Goal: Task Accomplishment & Management: Manage account settings

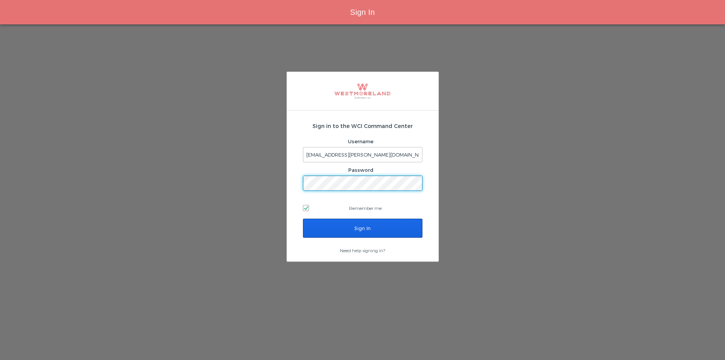
click at [318, 224] on input "Sign In" at bounding box center [363, 228] width 120 height 19
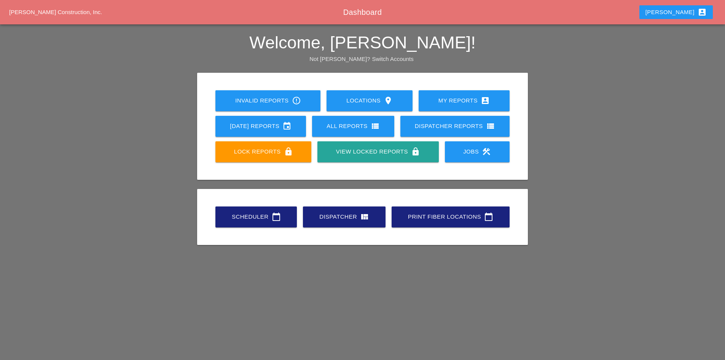
click at [277, 217] on icon "calendar_today" at bounding box center [276, 216] width 9 height 9
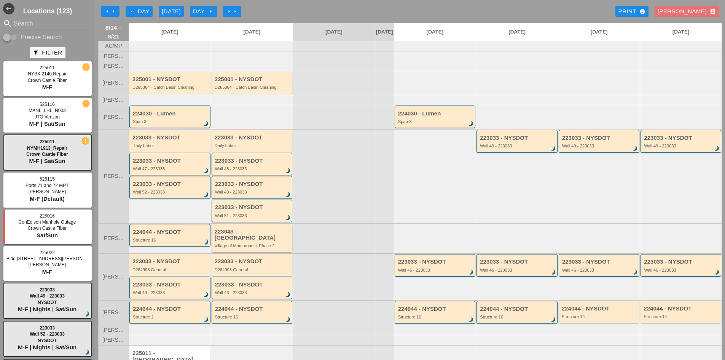
click at [256, 243] on div "Village of Mamaroneck Phase 2" at bounding box center [253, 245] width 76 height 5
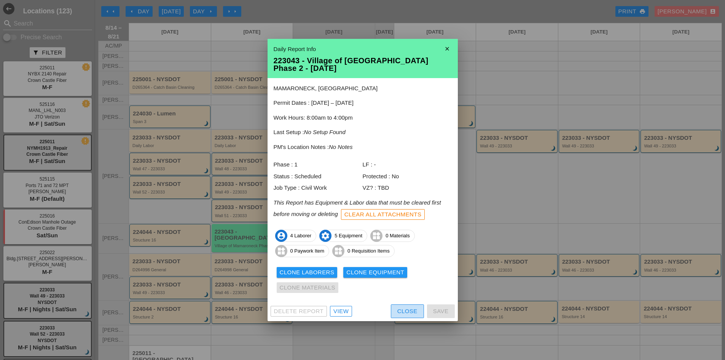
click at [416, 310] on div "Close" at bounding box center [408, 311] width 20 height 9
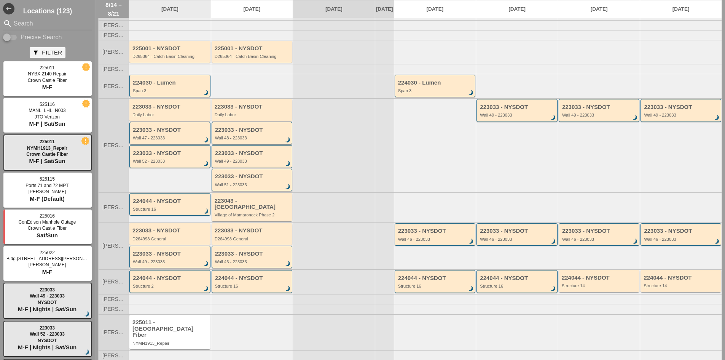
scroll to position [38, 0]
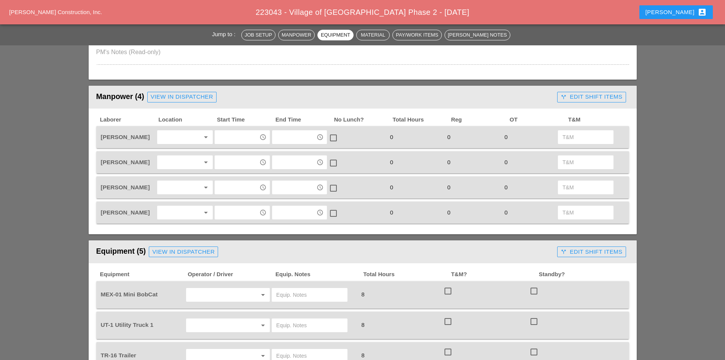
scroll to position [305, 0]
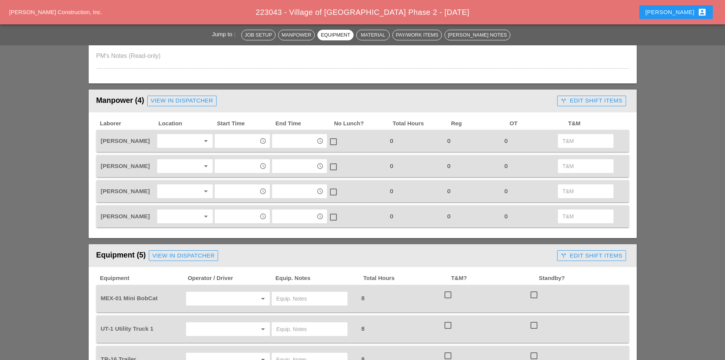
click at [167, 162] on div at bounding box center [180, 166] width 40 height 12
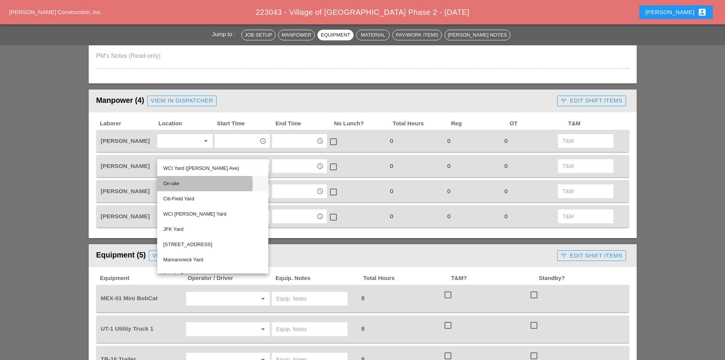
click at [173, 185] on div "On-site" at bounding box center [212, 183] width 99 height 9
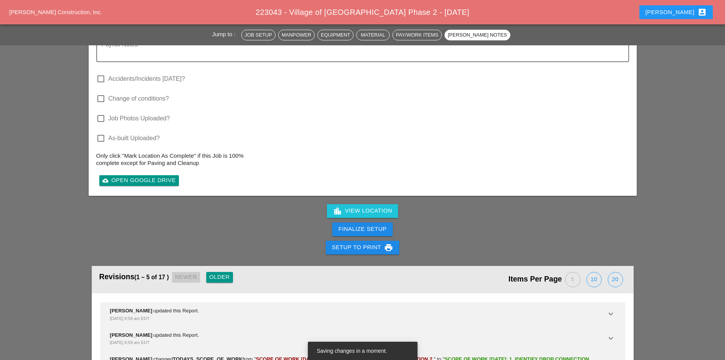
scroll to position [1138, 0]
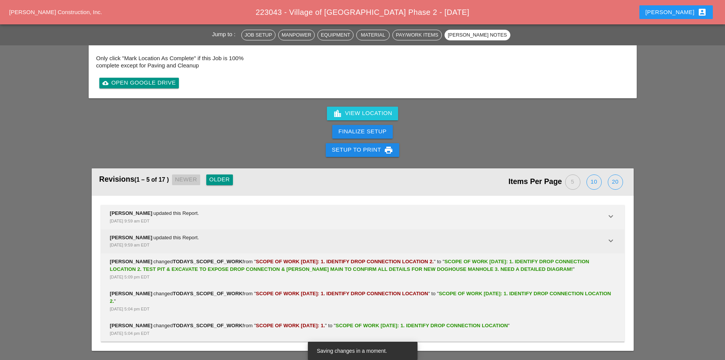
click at [182, 236] on div "Seth Cornier updated this Report. Aug 13, 2025, 9:59 am EDT" at bounding box center [358, 241] width 497 height 15
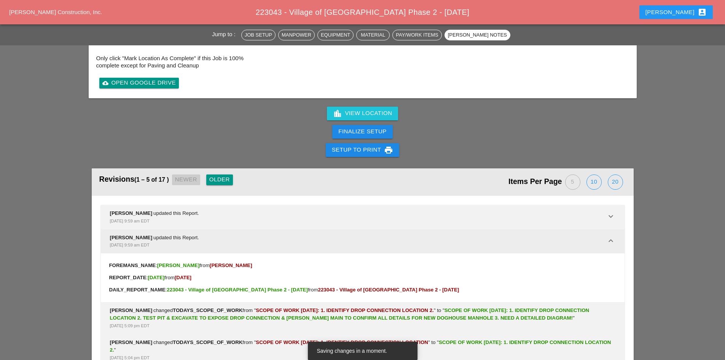
click at [182, 236] on div "Seth Cornier updated this Report. Aug 13, 2025, 9:59 am EDT" at bounding box center [358, 241] width 497 height 15
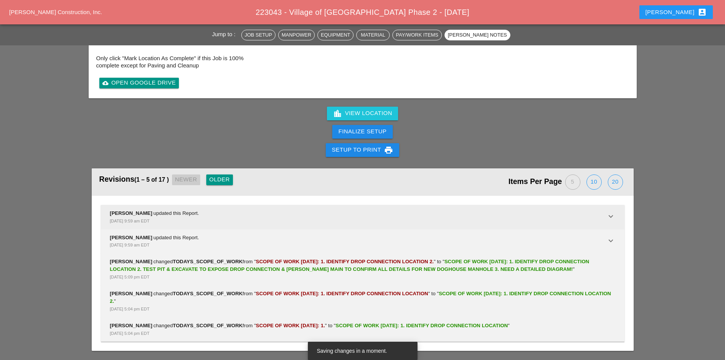
click at [182, 218] on div "Aug 13, 2025, 9:59 am EDT" at bounding box center [358, 221] width 497 height 8
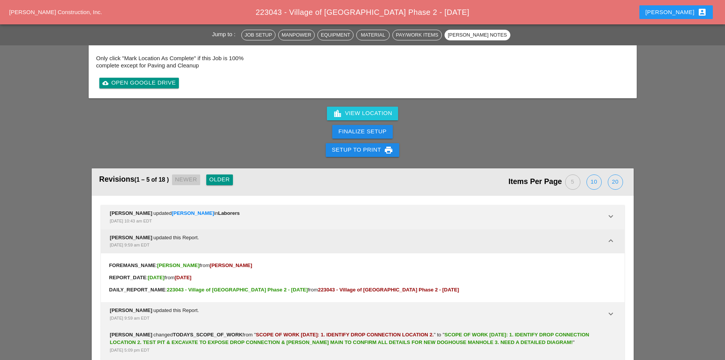
click at [185, 236] on div "Seth Cornier updated this Report. Aug 13, 2025, 9:59 am EDT" at bounding box center [358, 241] width 497 height 15
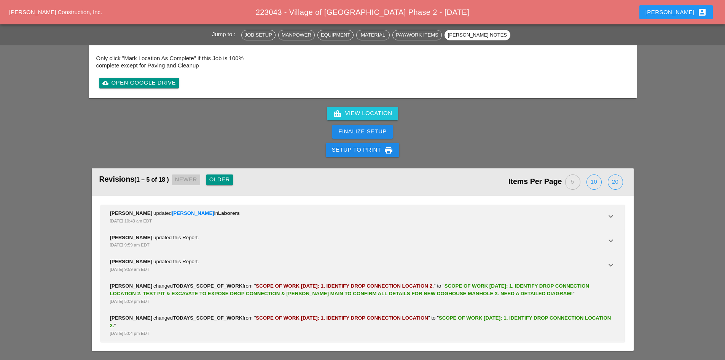
click at [217, 179] on div "Older" at bounding box center [219, 179] width 21 height 9
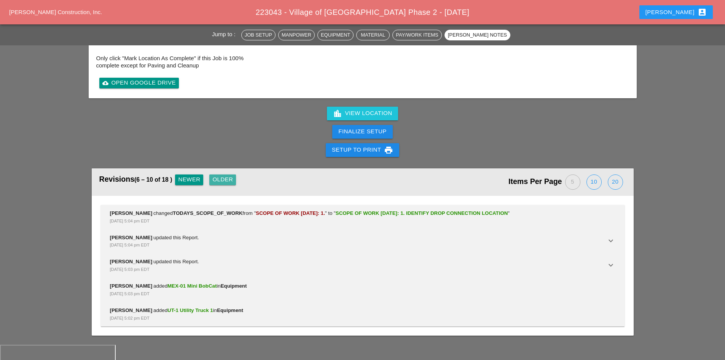
scroll to position [1122, 0]
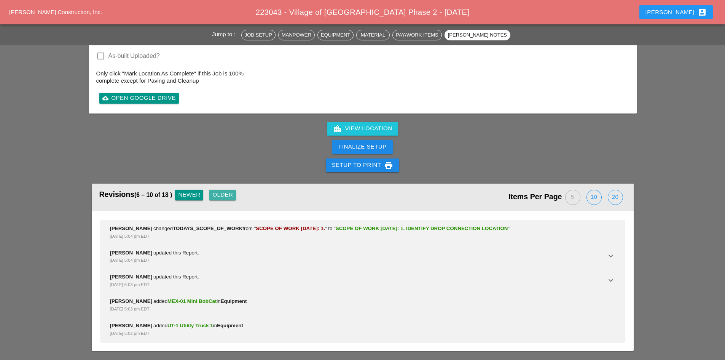
click at [219, 193] on div "Older" at bounding box center [222, 194] width 21 height 9
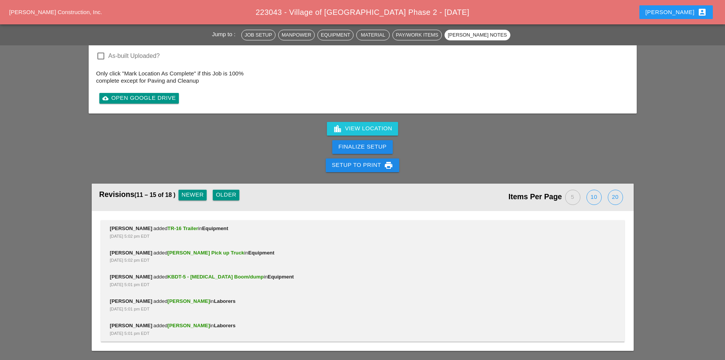
click at [219, 193] on div "Older" at bounding box center [226, 194] width 21 height 9
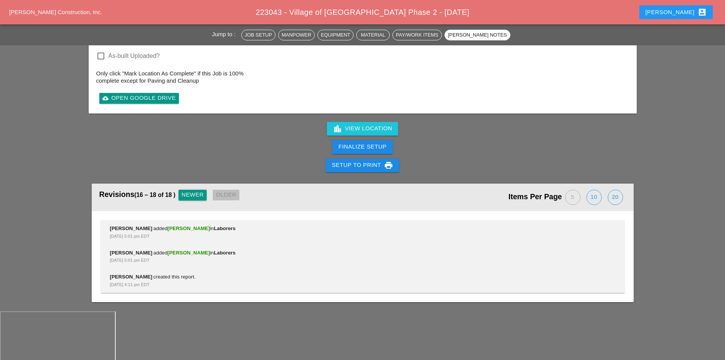
scroll to position [1074, 0]
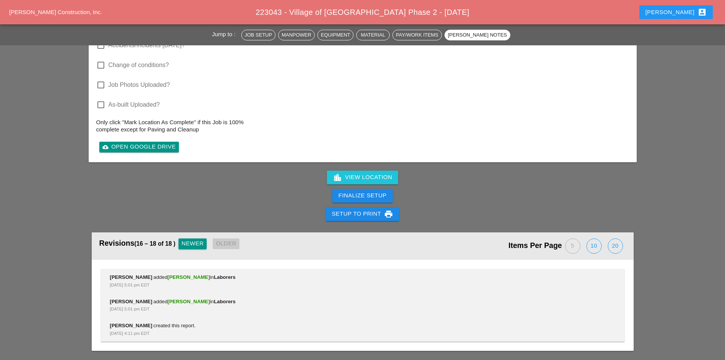
click at [193, 239] on button "Newer" at bounding box center [193, 243] width 28 height 11
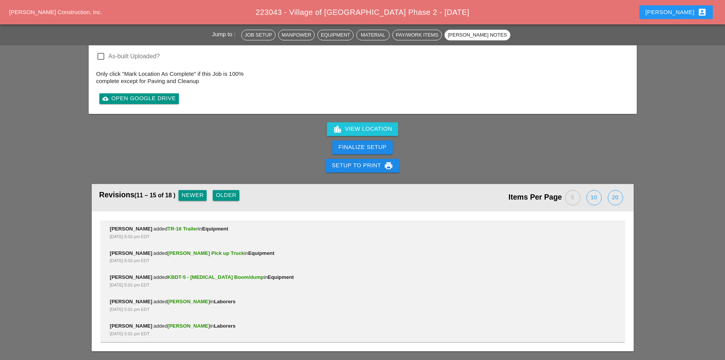
scroll to position [1122, 0]
click at [184, 190] on button "Newer" at bounding box center [193, 195] width 28 height 11
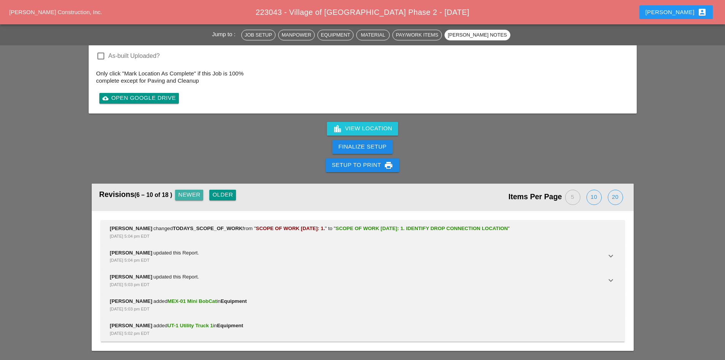
click at [184, 190] on button "Newer" at bounding box center [189, 195] width 28 height 11
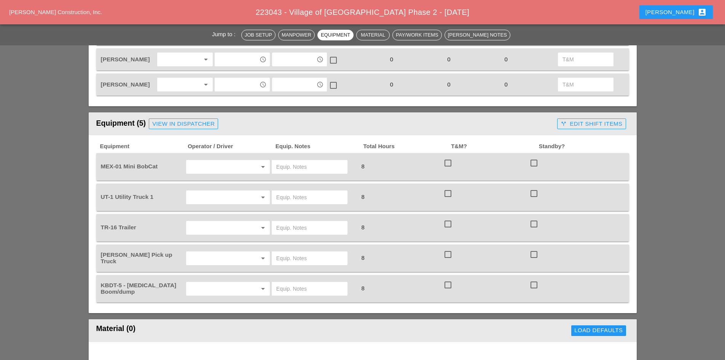
scroll to position [437, 0]
click at [222, 283] on input "text" at bounding box center [218, 288] width 58 height 12
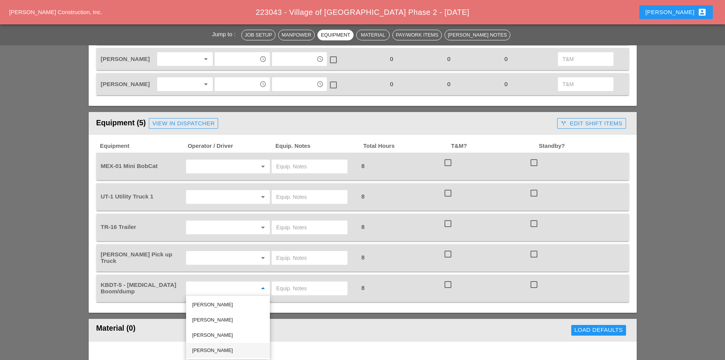
click at [228, 347] on div "Oscar Padilla" at bounding box center [228, 350] width 72 height 9
type input "Oscar Padilla"
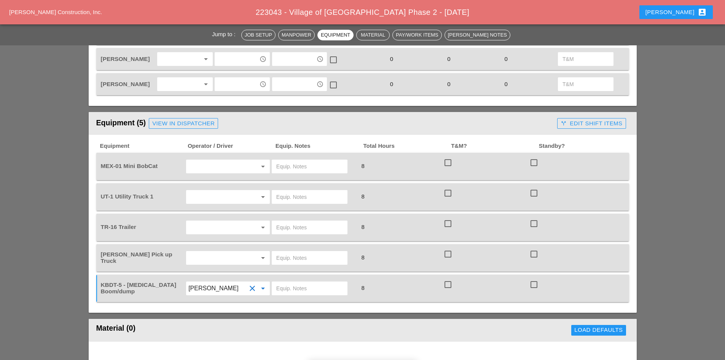
click at [286, 289] on input "text" at bounding box center [309, 288] width 67 height 12
type input "W/ TR & MINI EXCAVATOR"
click at [228, 254] on input "text" at bounding box center [218, 258] width 58 height 12
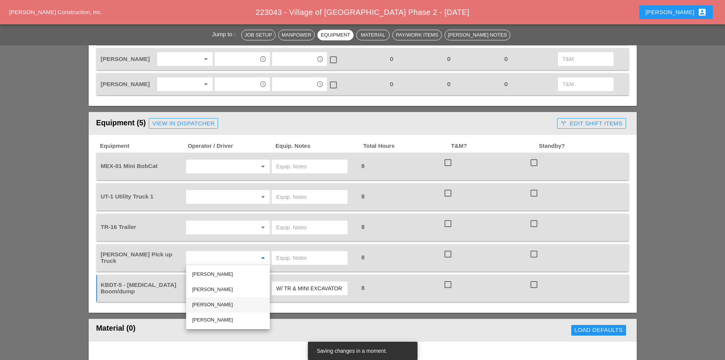
click at [218, 302] on div "Gillie Etnel" at bounding box center [228, 304] width 72 height 9
type input "Gillie Etnel"
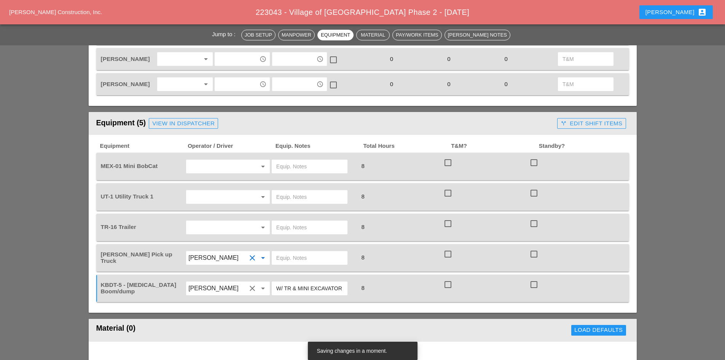
click at [300, 260] on input "text" at bounding box center [309, 258] width 67 height 12
type input "W/ SMALL TOOLS"
click at [229, 224] on input "text" at bounding box center [218, 227] width 58 height 12
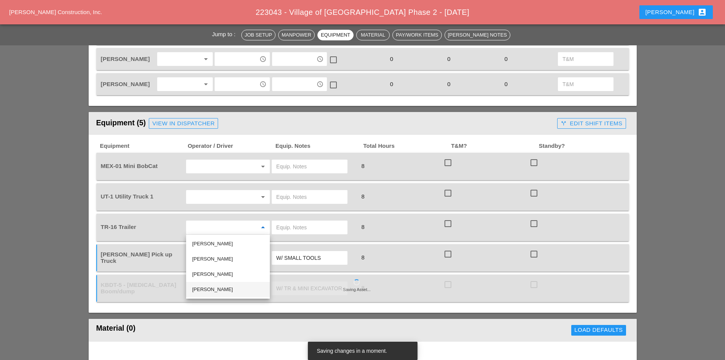
click at [215, 286] on div "Oscar Padilla" at bounding box center [228, 289] width 72 height 9
type input "Oscar Padilla"
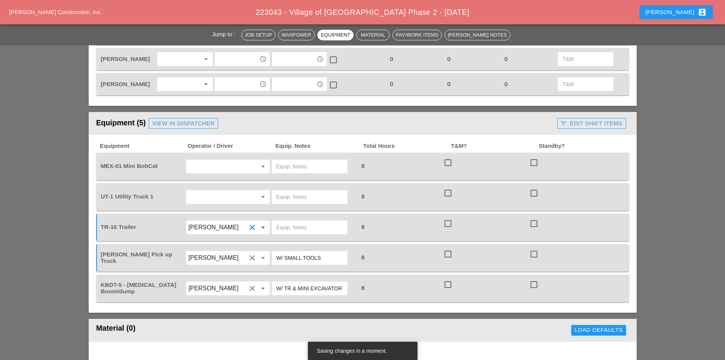
click at [295, 227] on input "text" at bounding box center [309, 227] width 67 height 12
type input "W/ MINI EXCAVATOR"
click at [191, 163] on input "text" at bounding box center [218, 166] width 58 height 12
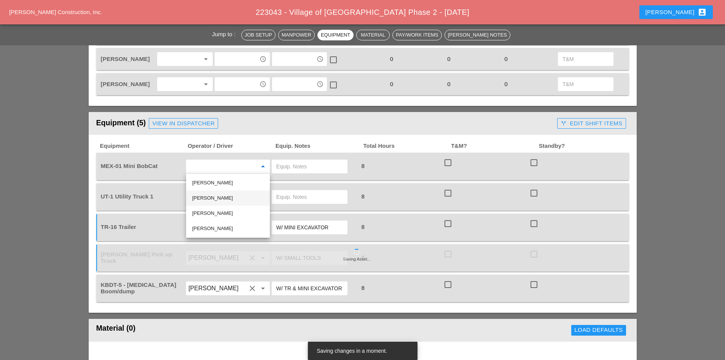
click at [202, 195] on div "Sal Barbieri" at bounding box center [228, 197] width 72 height 9
type input "Sal Barbieri"
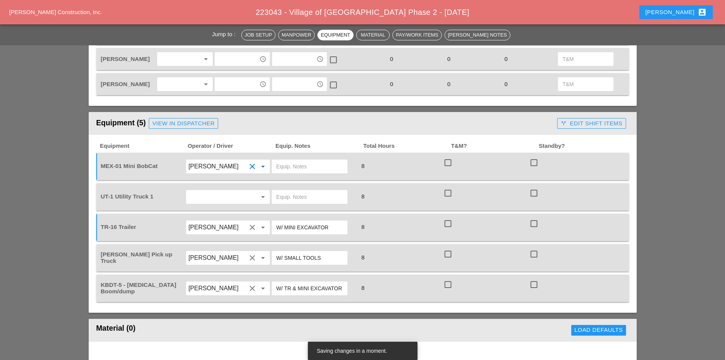
click at [296, 167] on input "text" at bounding box center [309, 166] width 67 height 12
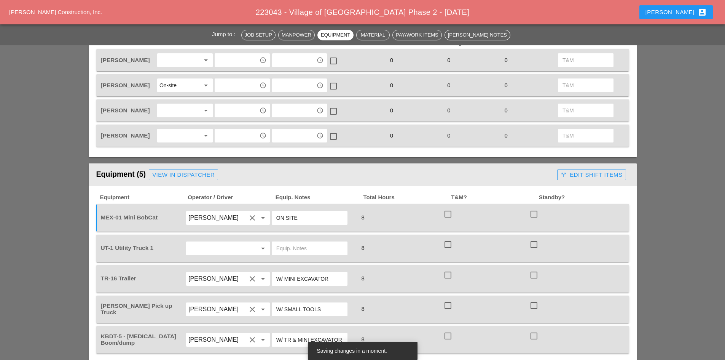
scroll to position [399, 0]
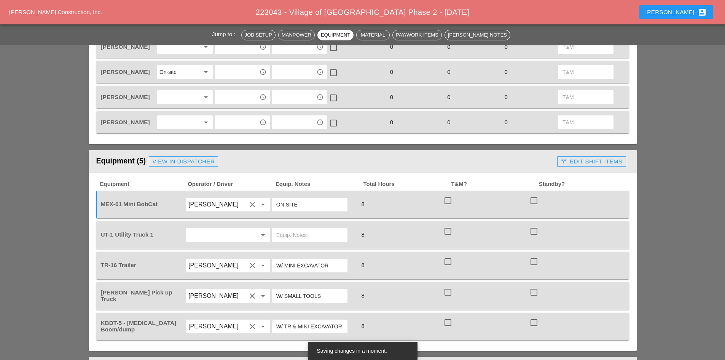
type input "ON SITE"
click at [213, 233] on input "text" at bounding box center [218, 235] width 58 height 12
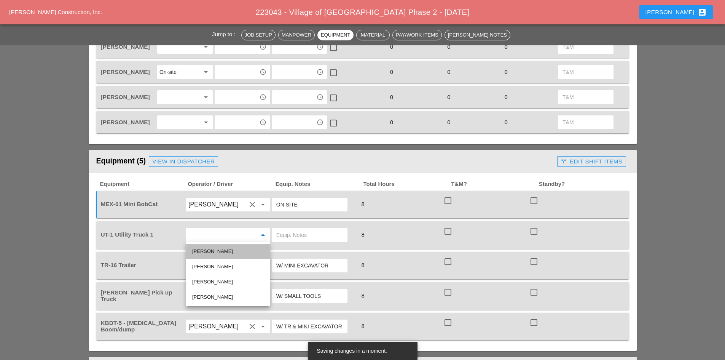
click at [218, 250] on div "Jorge Barajas" at bounding box center [228, 251] width 72 height 9
type input "Jorge Barajas"
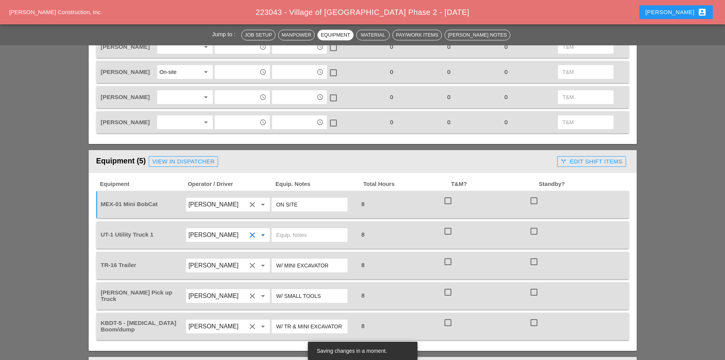
click at [278, 230] on input "text" at bounding box center [309, 235] width 67 height 12
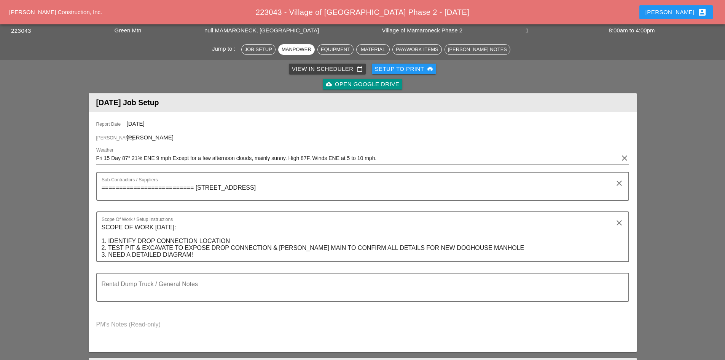
scroll to position [0, 0]
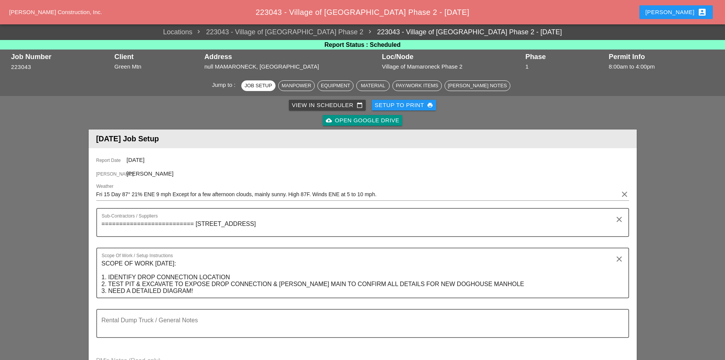
type input "W/ TOOLS"
click at [683, 8] on div "[PERSON_NAME] account_box" at bounding box center [676, 12] width 61 height 9
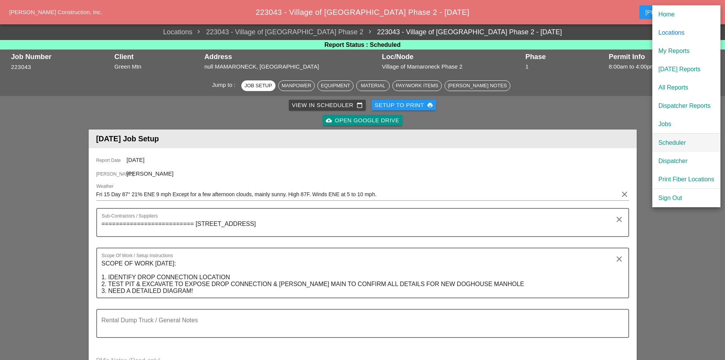
click at [686, 138] on div "Scheduler" at bounding box center [687, 142] width 56 height 9
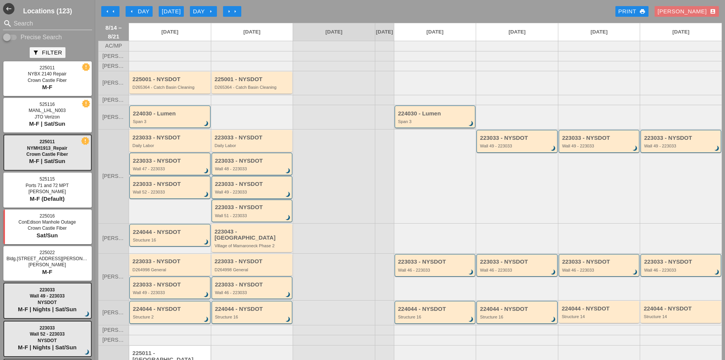
click at [409, 123] on div "224030 - Lumen Span 3 brightness_3" at bounding box center [435, 117] width 75 height 14
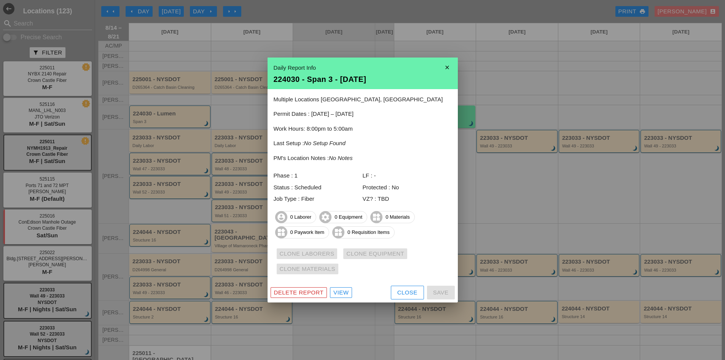
click at [406, 288] on button "Close" at bounding box center [407, 293] width 33 height 14
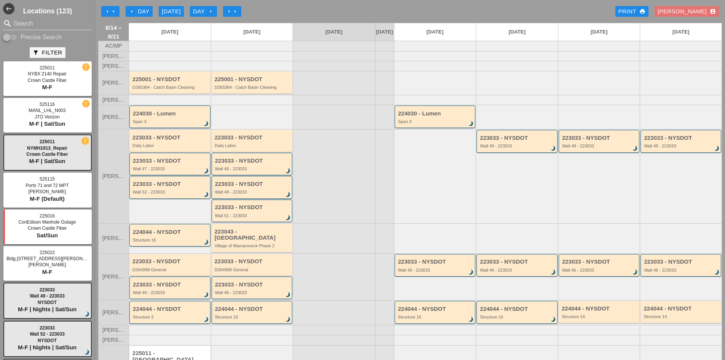
click at [196, 117] on div "224030 - Lumen" at bounding box center [170, 113] width 75 height 6
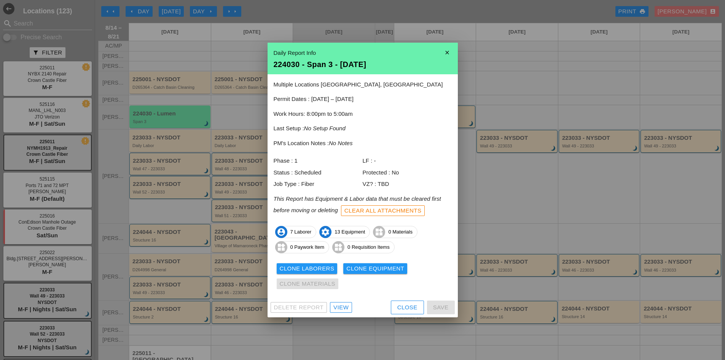
click at [320, 272] on div "Clone Laborers" at bounding box center [307, 268] width 55 height 9
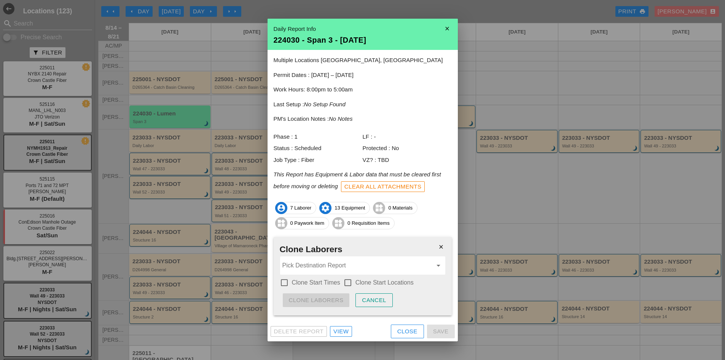
click at [320, 272] on div "Pick Destination Report arrow_drop_down" at bounding box center [362, 265] width 165 height 18
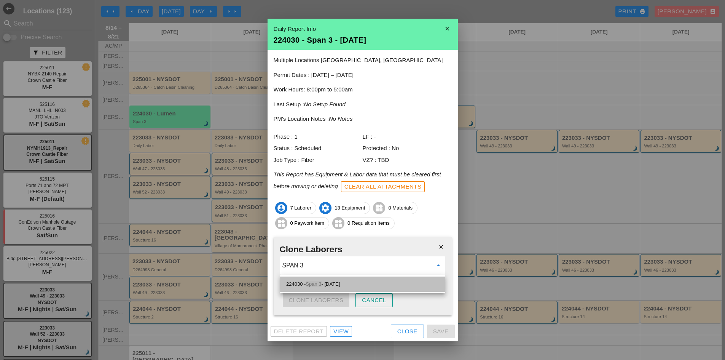
click at [316, 280] on div "224030 - Span 3 - 08/18/2025" at bounding box center [362, 284] width 153 height 9
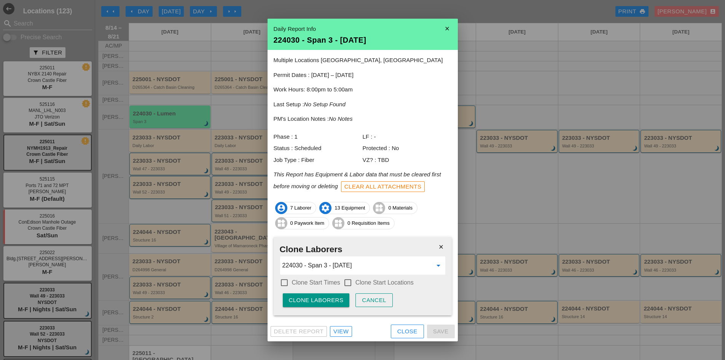
type input "224030 - Span 3 - 08/18/2025"
click at [316, 280] on label "Clone Start Times" at bounding box center [316, 283] width 48 height 8
checkbox input "true"
click at [357, 283] on label "Clone Start Locations" at bounding box center [385, 283] width 58 height 8
checkbox input "true"
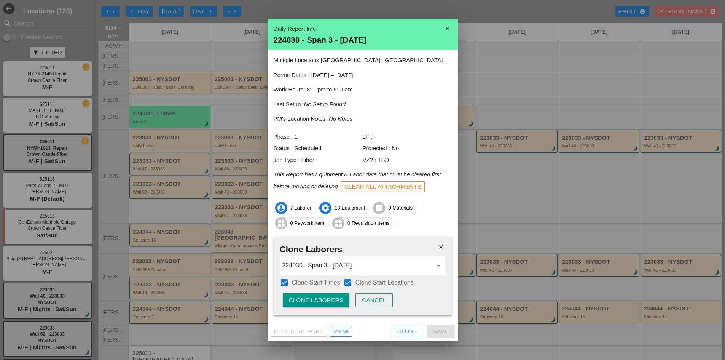
click at [313, 301] on div "Clone Laborers" at bounding box center [316, 300] width 55 height 9
click at [313, 301] on div "Are you sure?" at bounding box center [313, 300] width 48 height 9
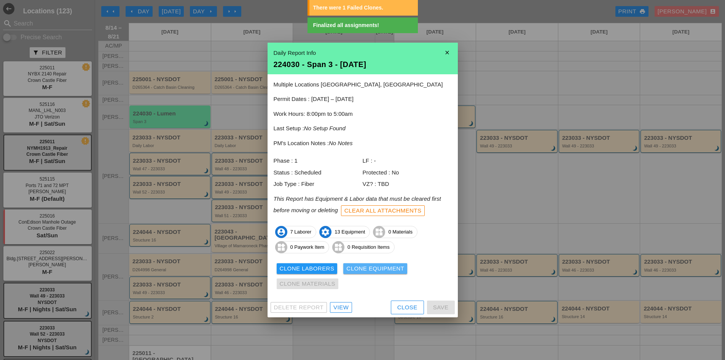
click at [381, 268] on div "Clone Equipment" at bounding box center [376, 268] width 58 height 9
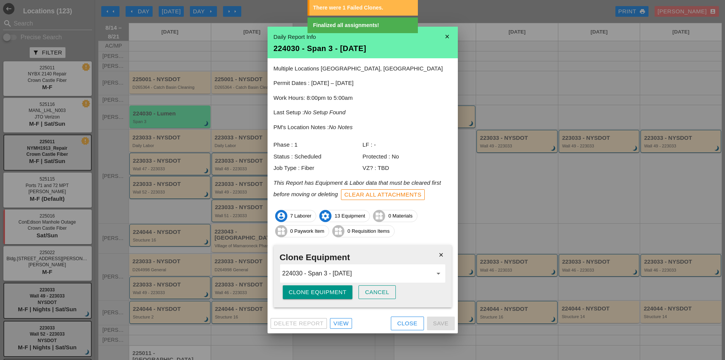
click at [331, 292] on div "Clone Equipment" at bounding box center [318, 292] width 58 height 9
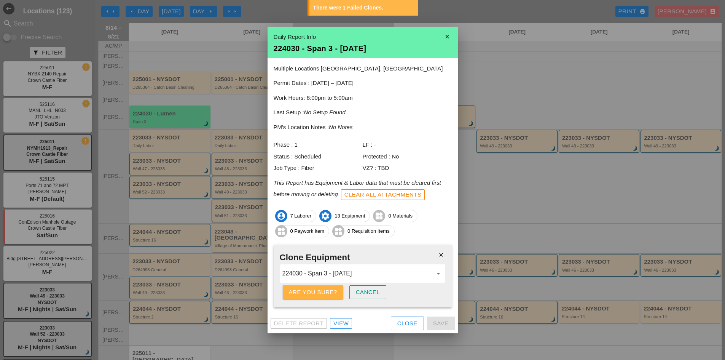
click at [331, 292] on div "Are you sure?" at bounding box center [313, 292] width 48 height 9
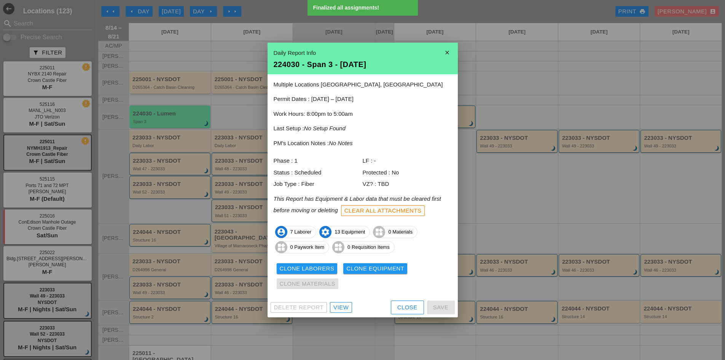
click at [401, 313] on button "Close" at bounding box center [407, 307] width 33 height 14
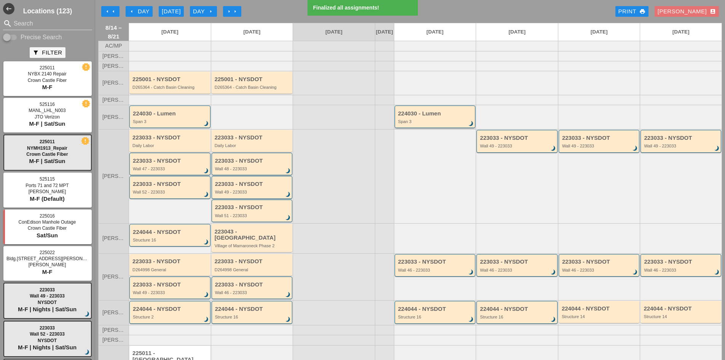
click at [423, 117] on div "224030 - Lumen" at bounding box center [435, 113] width 75 height 6
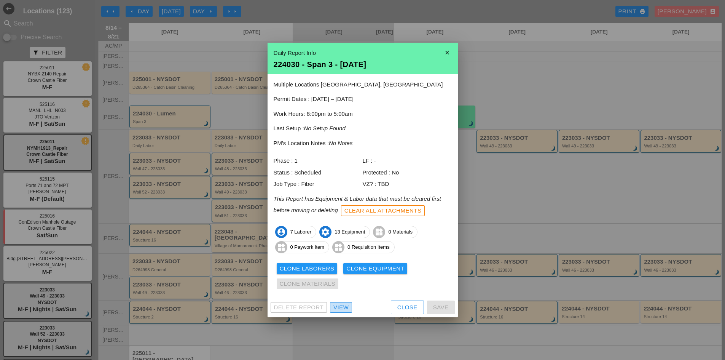
click at [339, 311] on div "View" at bounding box center [341, 307] width 15 height 9
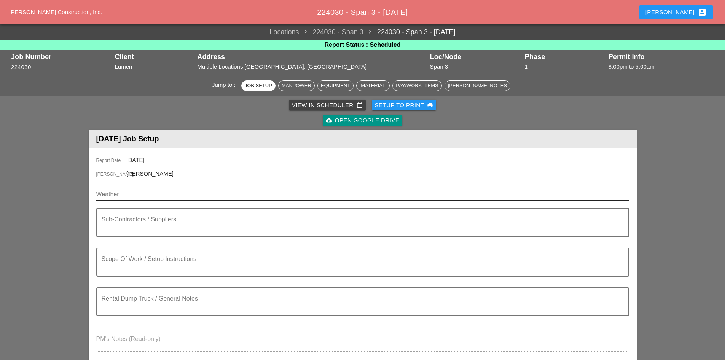
click at [136, 193] on input "Weather" at bounding box center [357, 194] width 522 height 12
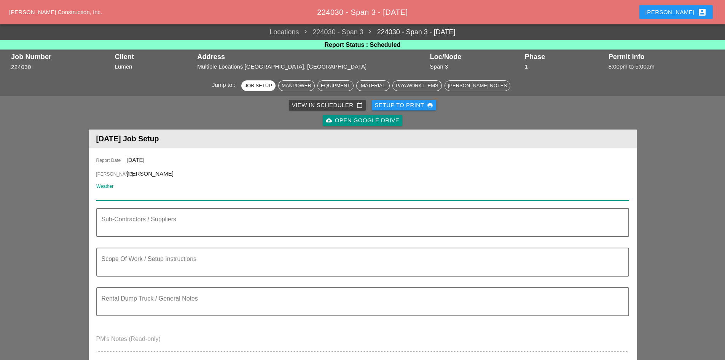
paste input "NIGHT 58° 5% SSW 8 MPH A FEW CLOUDS. LOW 58F. WINDS SSW AT 5 TO 10 MPH."
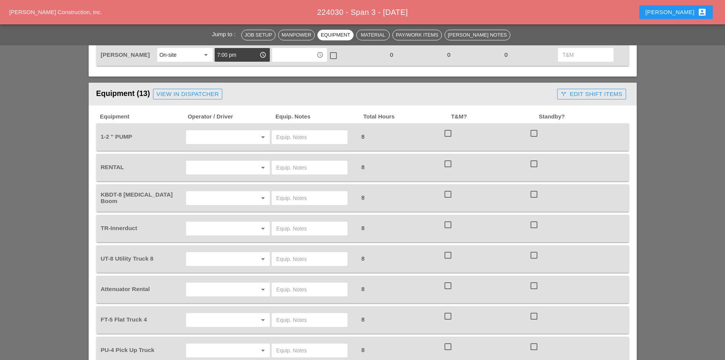
scroll to position [533, 0]
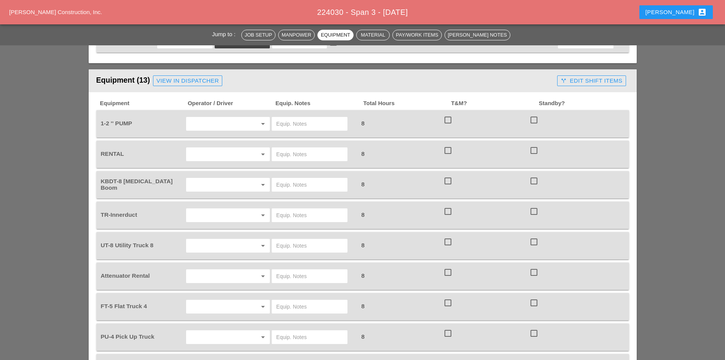
type input "NIGHT 58° 5% SSW 8 MPH A FEW CLOUDS. LOW 58F. WINDS SSW AT 5 TO 10 MPH."
click at [236, 126] on input "text" at bounding box center [218, 124] width 58 height 12
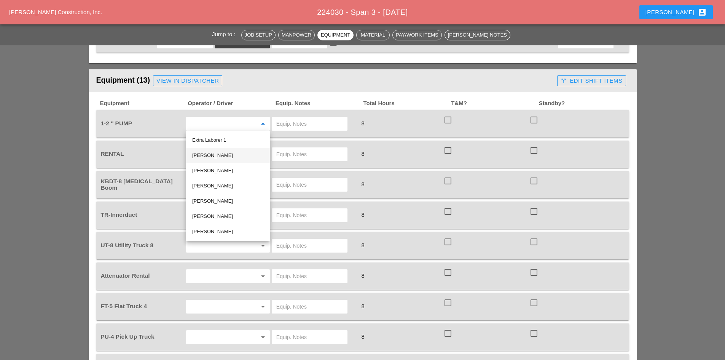
click at [222, 154] on div "[PERSON_NAME]" at bounding box center [228, 155] width 72 height 9
type input "[PERSON_NAME]"
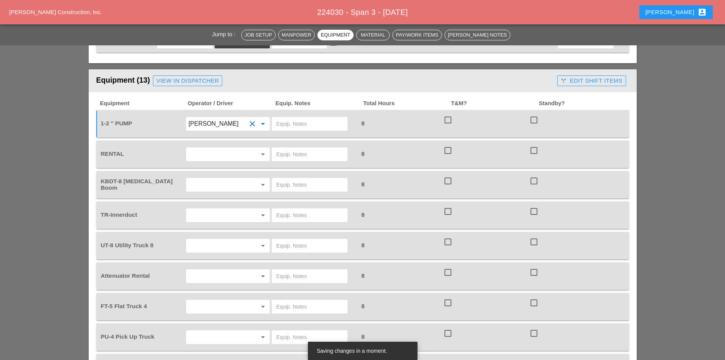
scroll to position [571, 0]
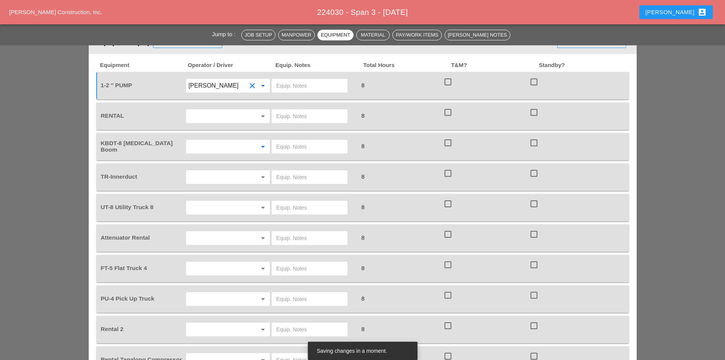
click at [216, 149] on input "text" at bounding box center [218, 147] width 58 height 12
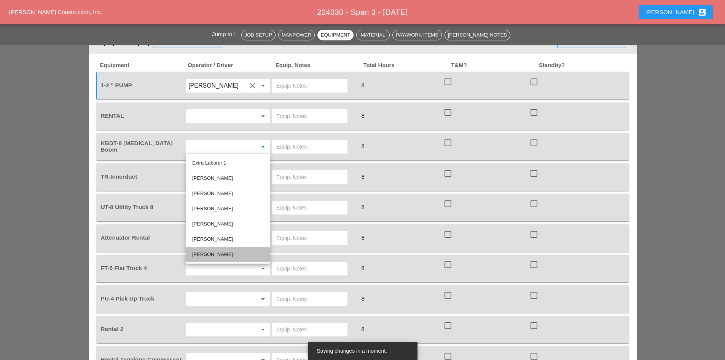
click at [241, 255] on div "[PERSON_NAME]" at bounding box center [228, 254] width 72 height 9
type input "[PERSON_NAME]"
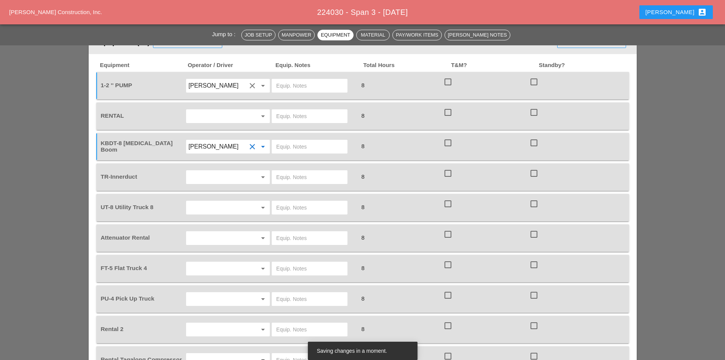
click at [217, 204] on input "text" at bounding box center [218, 207] width 58 height 12
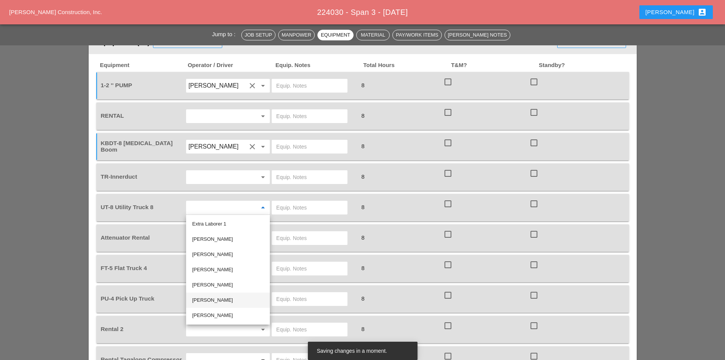
click at [238, 303] on div "[PERSON_NAME]" at bounding box center [228, 300] width 72 height 9
type input "[PERSON_NAME]"
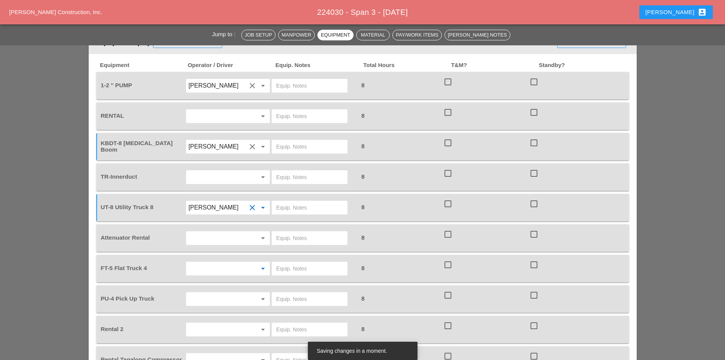
click at [212, 268] on input "text" at bounding box center [218, 268] width 58 height 12
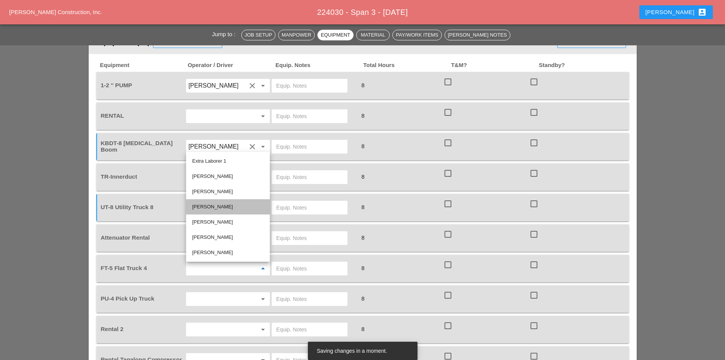
click at [213, 209] on div "[PERSON_NAME]" at bounding box center [228, 206] width 72 height 9
type input "[PERSON_NAME]"
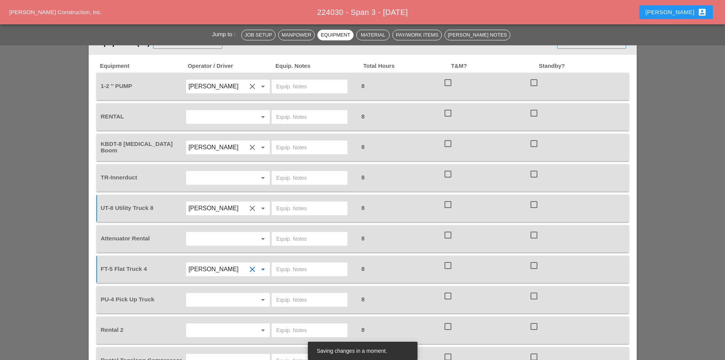
scroll to position [685, 0]
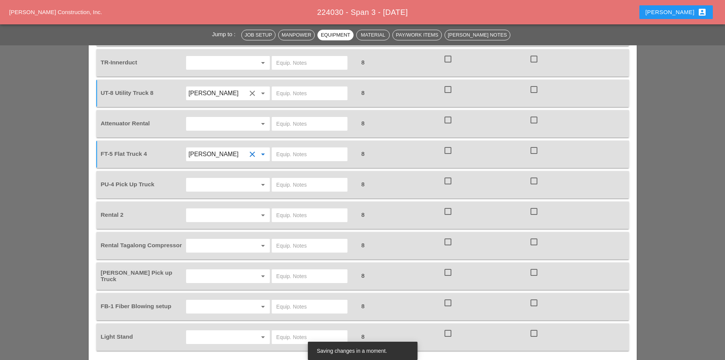
click at [208, 246] on input "text" at bounding box center [218, 246] width 58 height 12
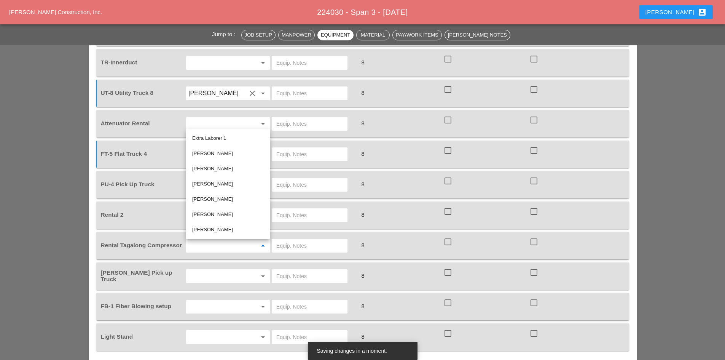
click at [184, 277] on div "[PERSON_NAME] Pick up Truck" at bounding box center [142, 276] width 85 height 14
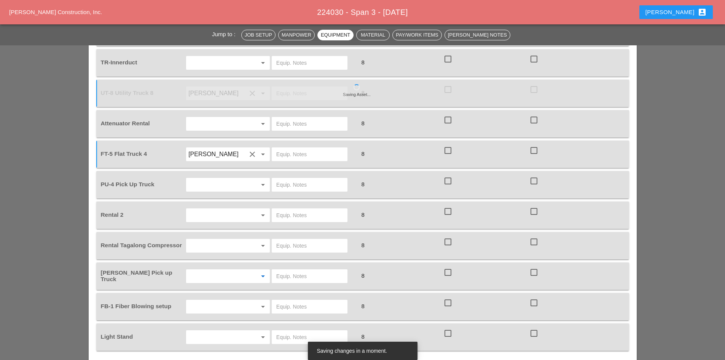
click at [193, 277] on input "text" at bounding box center [218, 276] width 58 height 12
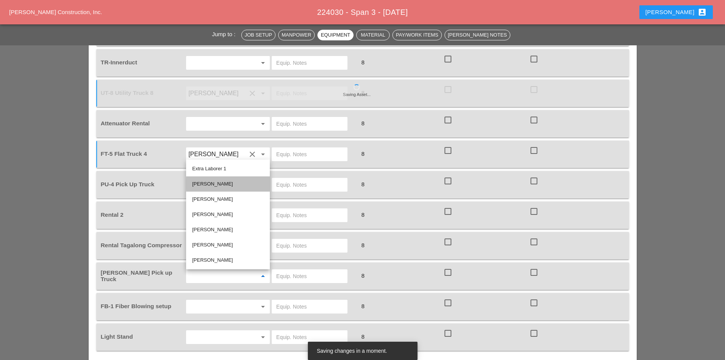
click at [225, 184] on div "[PERSON_NAME]" at bounding box center [228, 183] width 72 height 9
type input "[PERSON_NAME]"
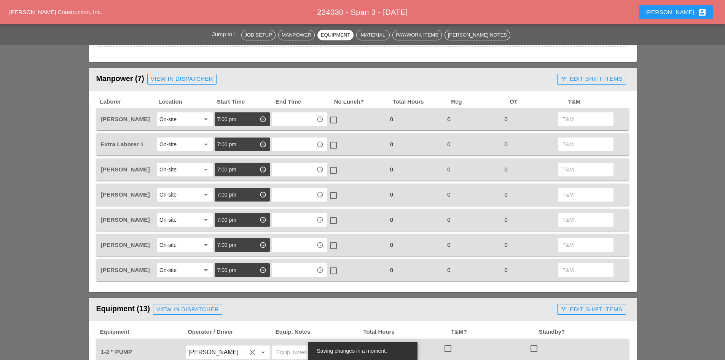
scroll to position [0, 0]
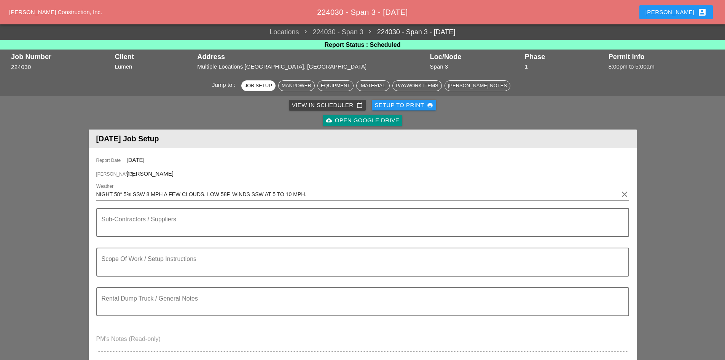
click at [679, 10] on div "Robbie account_box" at bounding box center [676, 12] width 61 height 9
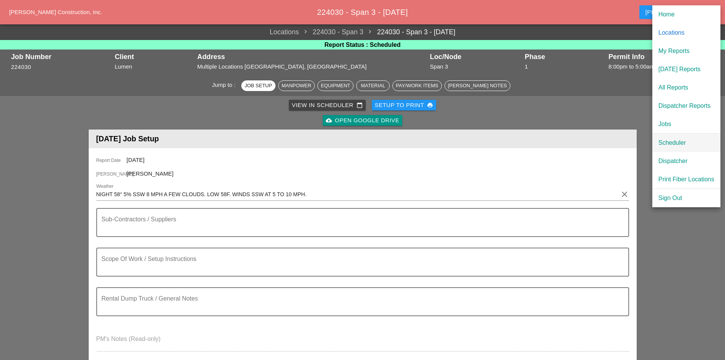
click at [668, 142] on div "Scheduler" at bounding box center [687, 142] width 56 height 9
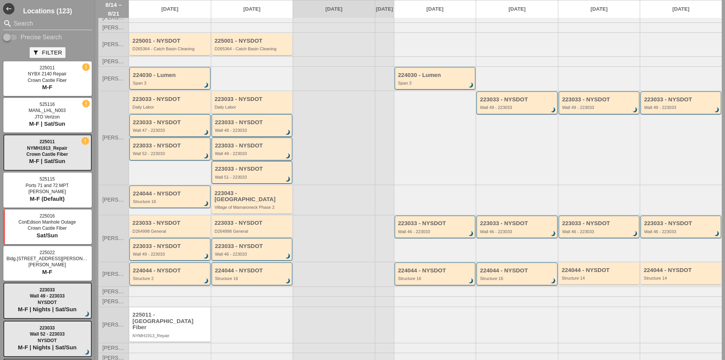
scroll to position [41, 0]
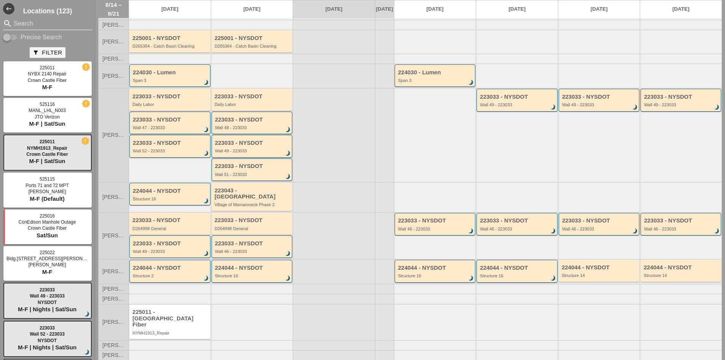
click at [30, 21] on input "Search" at bounding box center [48, 24] width 68 height 12
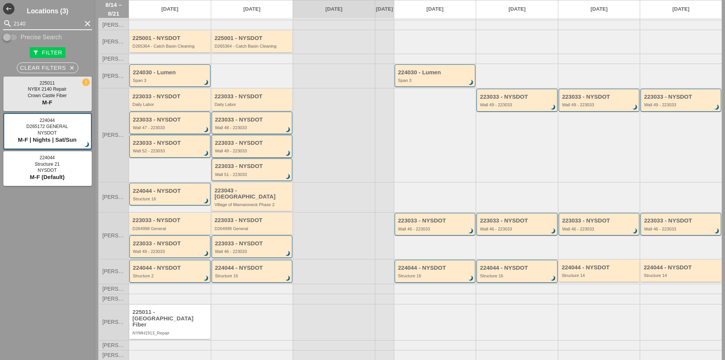
type input "2140"
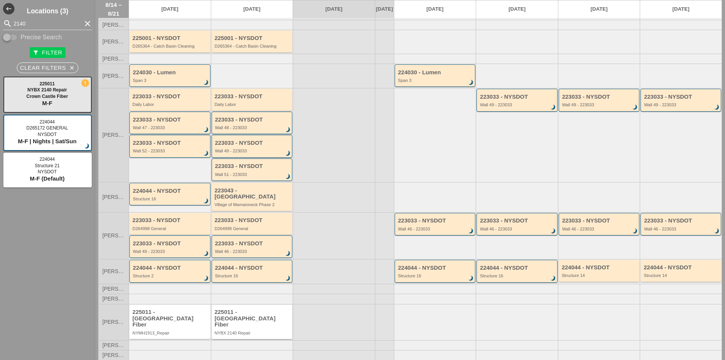
click at [249, 322] on div "225011 - Crown Castle Fiber NYBX 2140 Repair" at bounding box center [253, 322] width 76 height 26
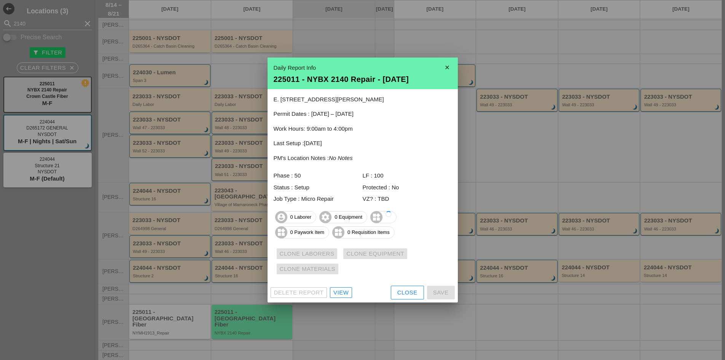
click at [338, 296] on div "View" at bounding box center [341, 292] width 15 height 9
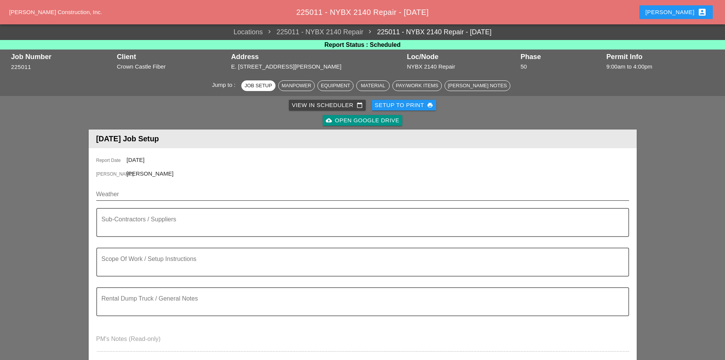
click at [144, 196] on input "Weather" at bounding box center [357, 194] width 522 height 12
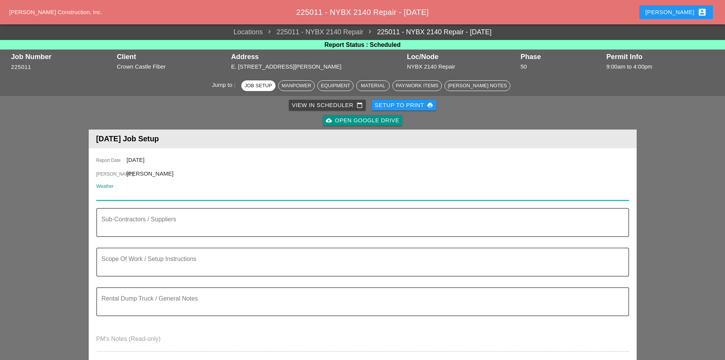
paste input "FRI 15 DAY 86° 14% E 10 MPH PARTLY CLOUDY SKIES. HIGH 86F. WINDS E AT 10 TO 15 …"
type input "FRI 15 DAY 86° 14% E 10 MPH PARTLY CLOUDY SKIES. HIGH 86F. WINDS E AT 10 TO 15 …"
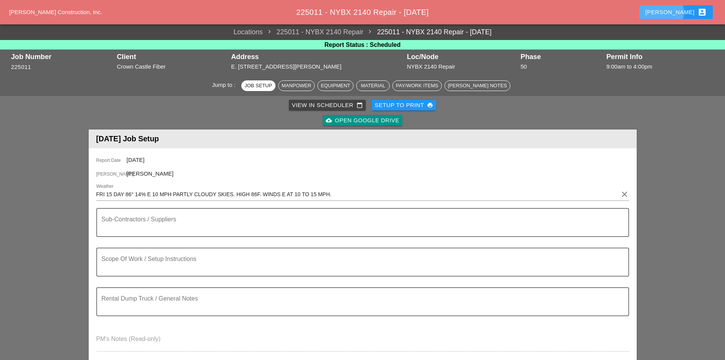
click at [676, 10] on div "Robbie account_box" at bounding box center [676, 12] width 61 height 9
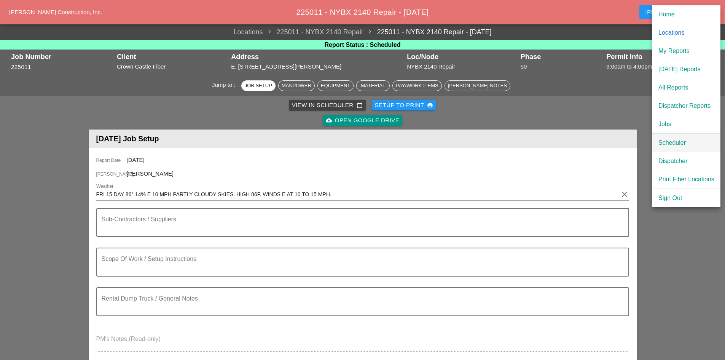
click at [665, 139] on div "Scheduler" at bounding box center [687, 142] width 56 height 9
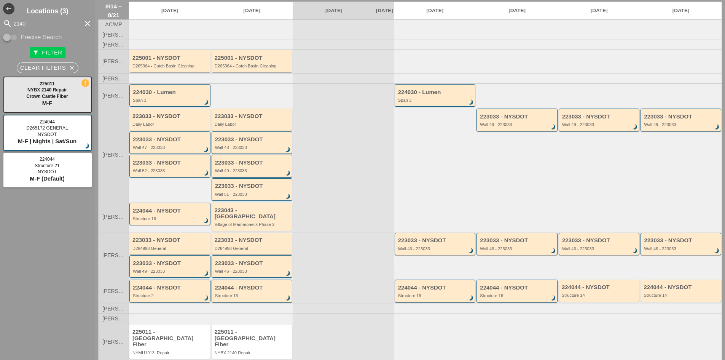
scroll to position [41, 0]
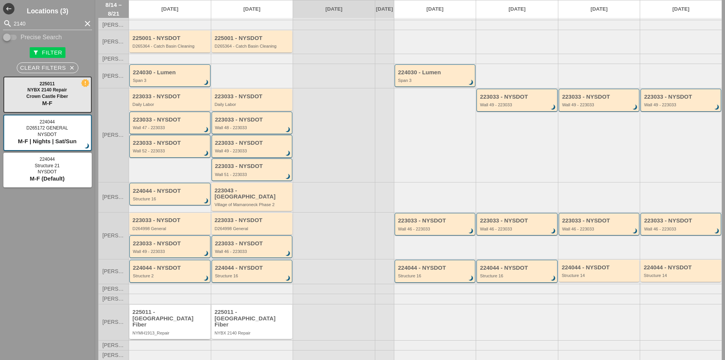
click at [161, 314] on div "225011 - [GEOGRAPHIC_DATA] Fiber" at bounding box center [171, 318] width 76 height 19
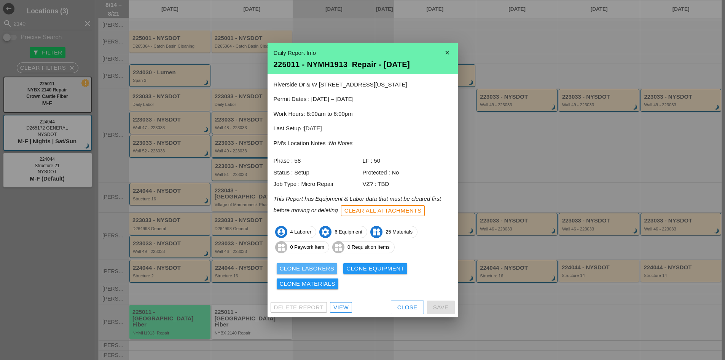
click at [325, 268] on div "Clone Laborers" at bounding box center [307, 268] width 55 height 9
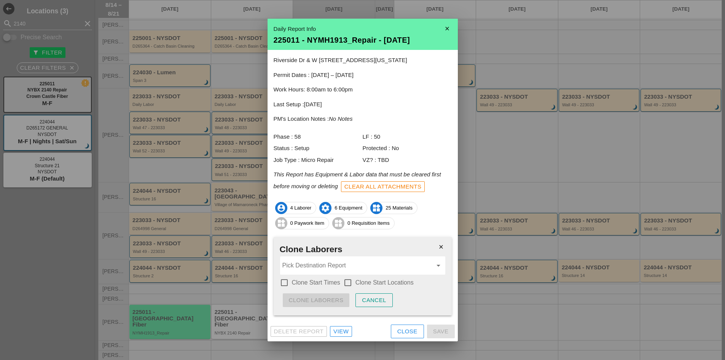
click at [321, 269] on input "Pick Destination Report" at bounding box center [358, 265] width 150 height 12
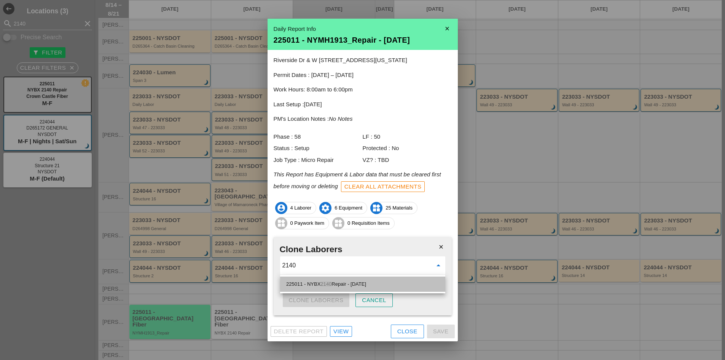
click at [332, 281] on span "2140" at bounding box center [326, 284] width 11 height 6
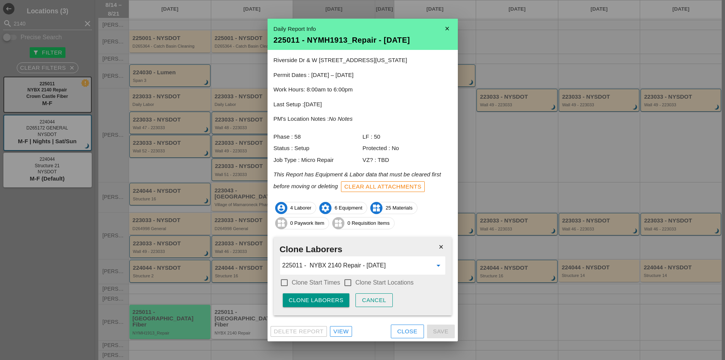
type input "225011 - NYBX 2140 Repair - 08/15/2025"
click at [329, 281] on label "Clone Start Times" at bounding box center [316, 283] width 48 height 8
checkbox input "true"
click at [362, 280] on label "Clone Start Locations" at bounding box center [385, 283] width 58 height 8
checkbox input "true"
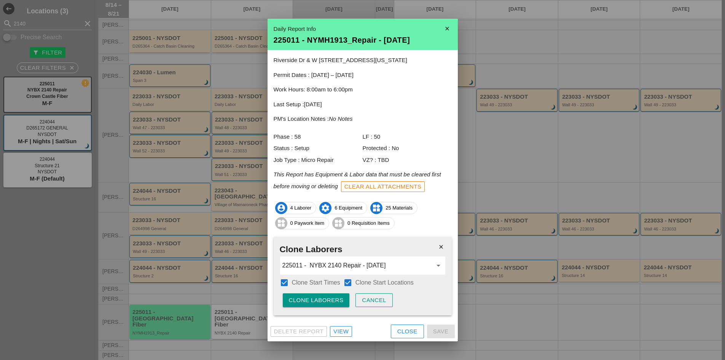
click at [320, 295] on button "Clone Laborers" at bounding box center [316, 300] width 67 height 14
click at [320, 295] on button "Are you sure?" at bounding box center [313, 300] width 61 height 14
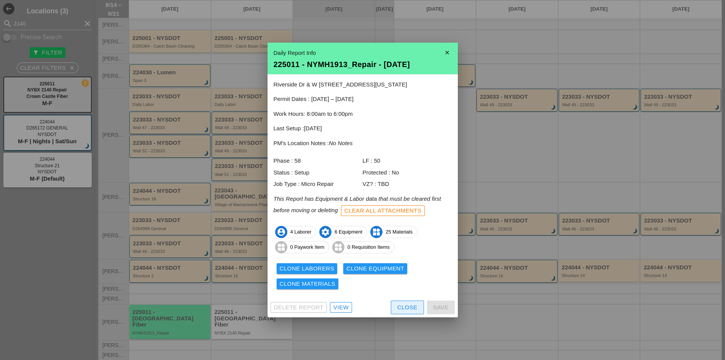
drag, startPoint x: 404, startPoint y: 307, endPoint x: 349, endPoint y: 303, distance: 55.4
click at [404, 307] on div "Close" at bounding box center [408, 307] width 20 height 9
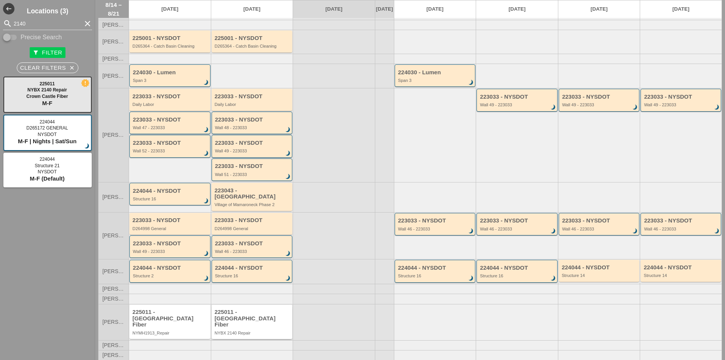
click at [266, 313] on div "225011 - [GEOGRAPHIC_DATA] Fiber" at bounding box center [253, 318] width 76 height 19
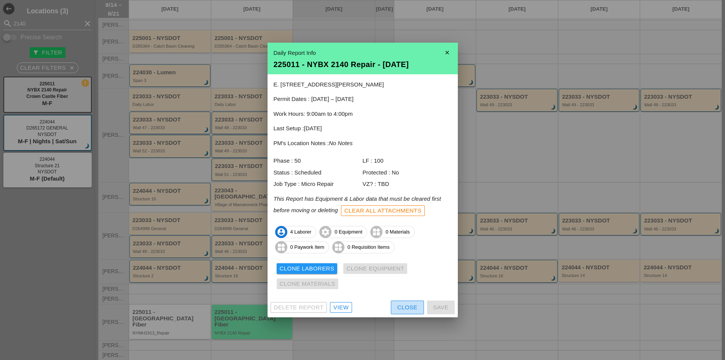
click at [416, 305] on div "Close" at bounding box center [408, 307] width 20 height 9
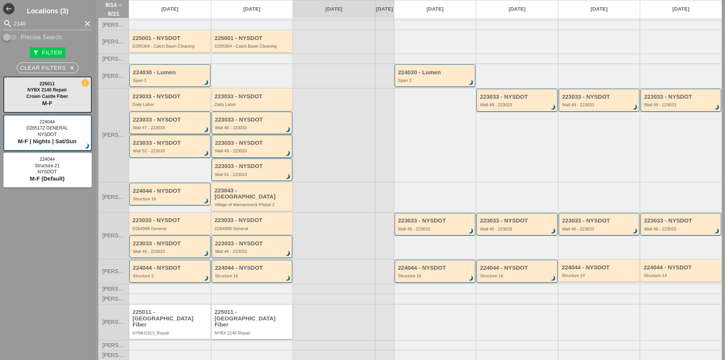
click at [265, 331] on div "NYBX 2140 Repair" at bounding box center [253, 333] width 76 height 5
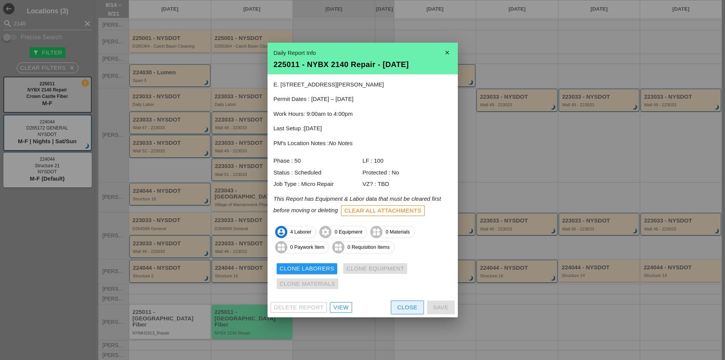
click at [393, 312] on button "Close" at bounding box center [407, 307] width 33 height 14
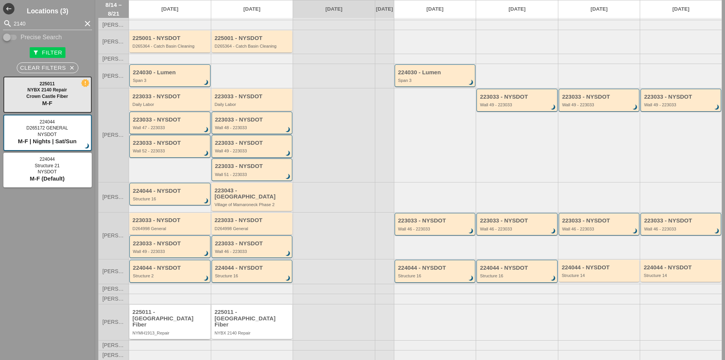
click at [221, 320] on div "225011 - [GEOGRAPHIC_DATA] Fiber" at bounding box center [253, 318] width 76 height 19
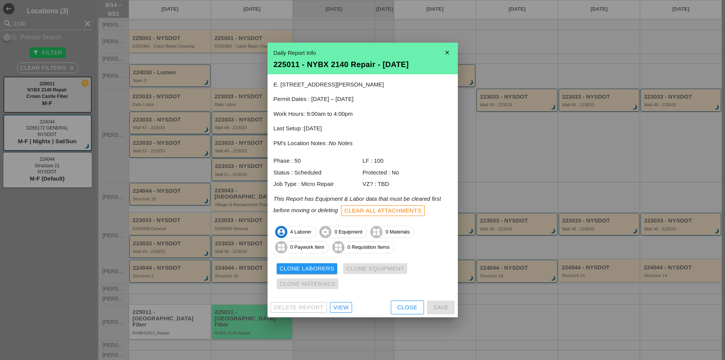
click at [398, 311] on div "Close" at bounding box center [408, 307] width 20 height 9
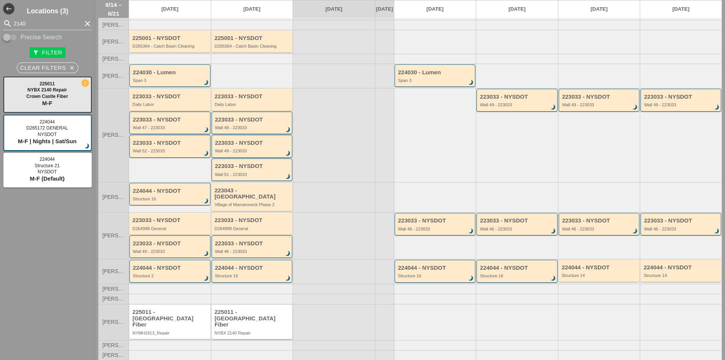
click at [256, 331] on div "NYBX 2140 Repair" at bounding box center [253, 333] width 76 height 5
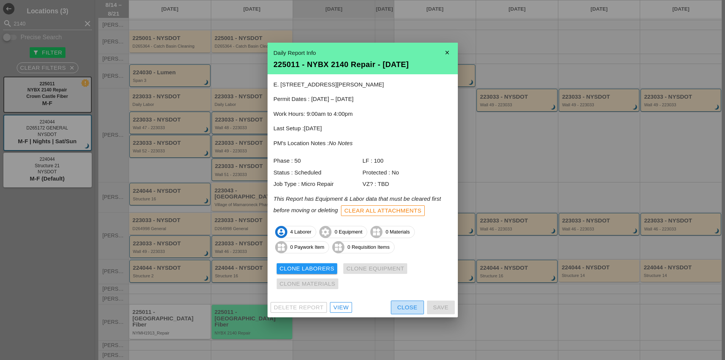
click at [396, 310] on button "Close" at bounding box center [407, 307] width 33 height 14
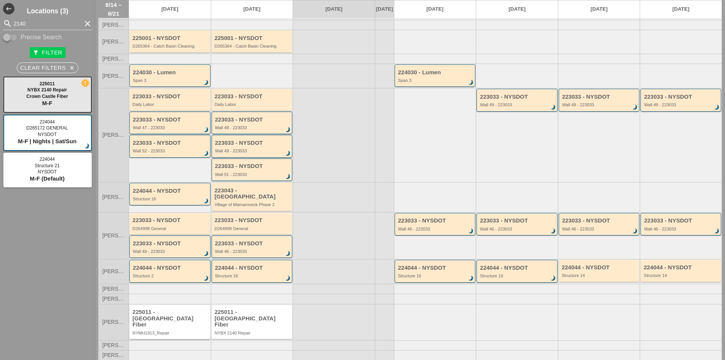
click at [163, 331] on div "NYMH1913_Repair" at bounding box center [171, 333] width 76 height 5
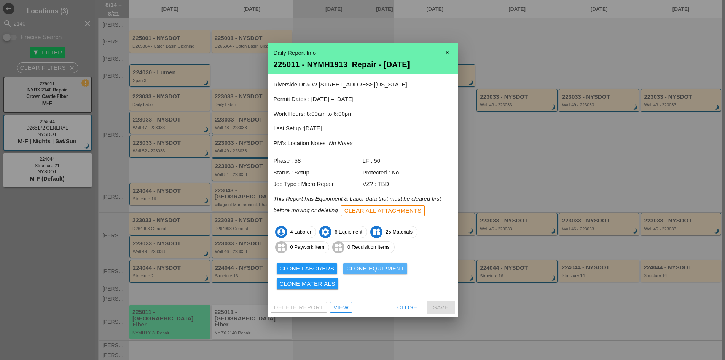
click at [371, 273] on button "Clone Equipment" at bounding box center [376, 268] width 64 height 11
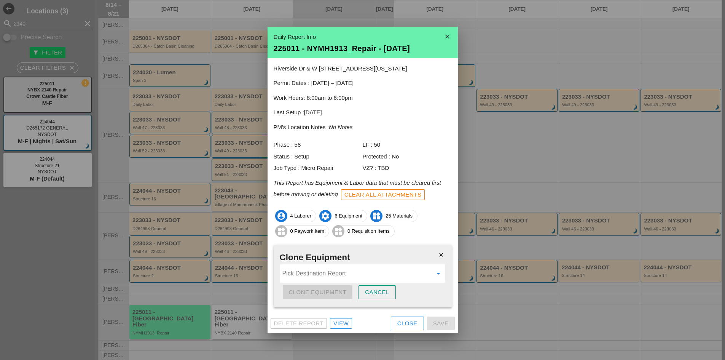
click at [366, 270] on input "Pick Destination Report" at bounding box center [358, 273] width 150 height 12
click at [350, 288] on div "225011 - NYBX 2140 Repair - 08/15/2025" at bounding box center [362, 292] width 153 height 9
type input "225011 - NYBX 2140 Repair - 08/15/2025"
click at [331, 290] on div "Clone Equipment" at bounding box center [318, 292] width 58 height 9
click at [331, 290] on div "Are you sure?" at bounding box center [313, 292] width 48 height 9
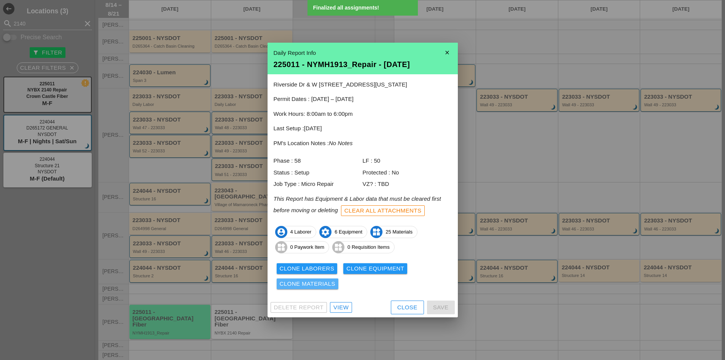
click at [322, 285] on div "Clone Materials" at bounding box center [308, 284] width 56 height 9
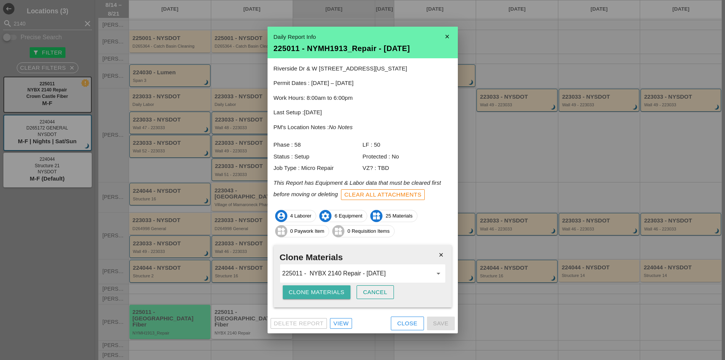
click at [319, 293] on div "Clone Materials" at bounding box center [317, 292] width 56 height 9
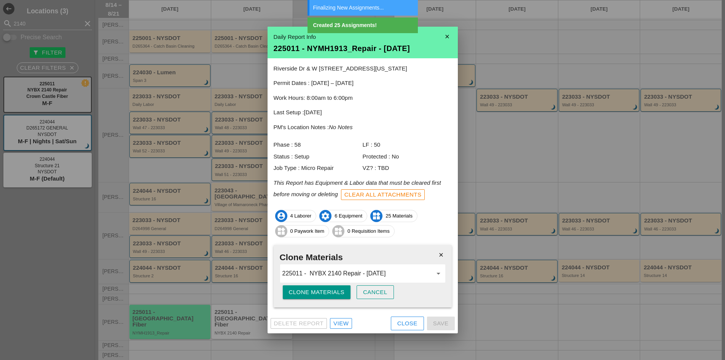
click at [402, 327] on div "Close" at bounding box center [408, 323] width 20 height 9
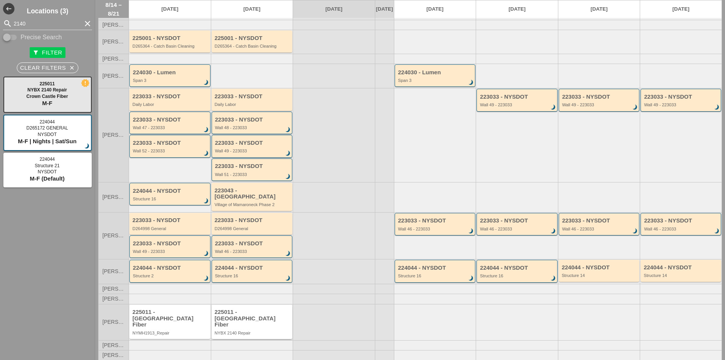
click at [281, 331] on div "NYBX 2140 Repair" at bounding box center [253, 333] width 76 height 5
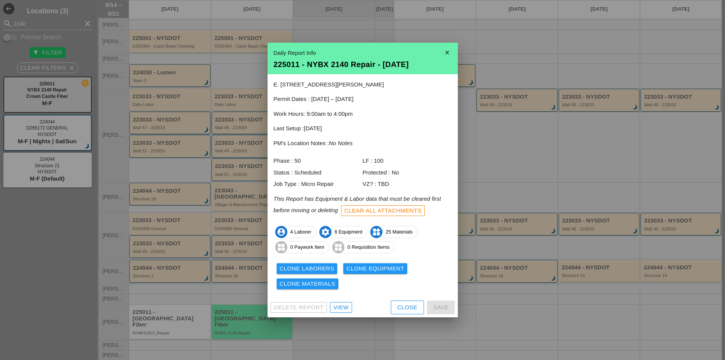
click at [335, 309] on div "View" at bounding box center [341, 307] width 15 height 9
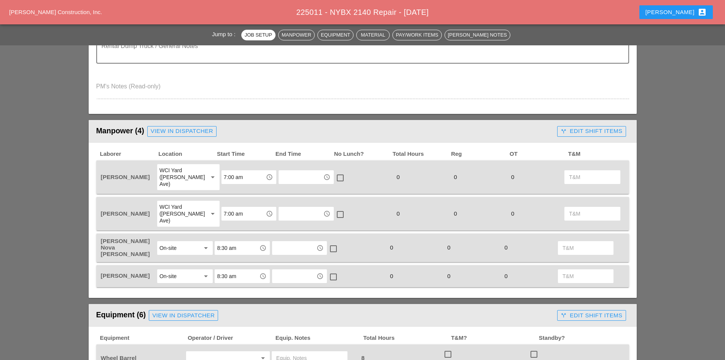
scroll to position [343, 0]
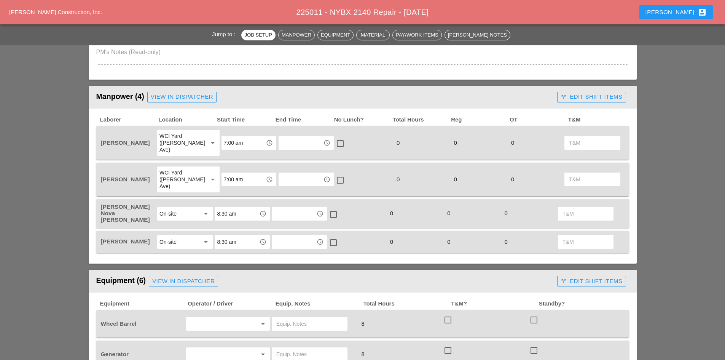
click at [228, 208] on input "8:30 am" at bounding box center [237, 214] width 40 height 12
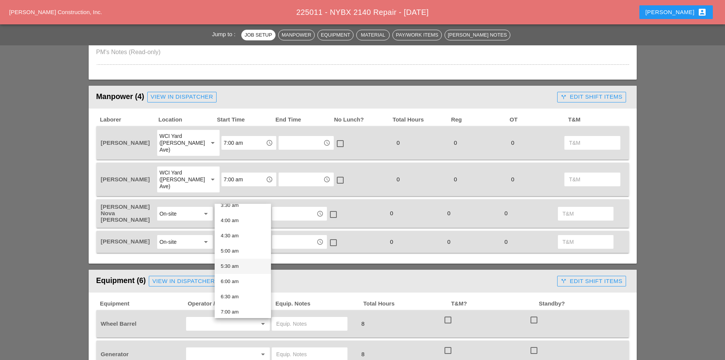
scroll to position [152, 0]
click at [237, 305] on div "8:00 am" at bounding box center [243, 304] width 44 height 9
type input "8:00 am"
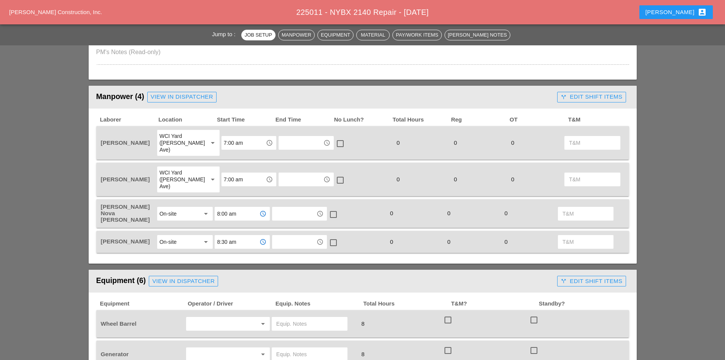
click at [231, 236] on input "8:30 am" at bounding box center [237, 242] width 40 height 12
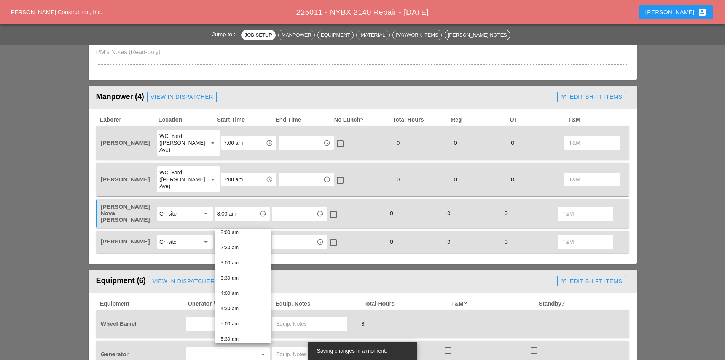
scroll to position [190, 0]
click at [240, 292] on div "8:00 am" at bounding box center [243, 291] width 44 height 9
type input "8:00 am"
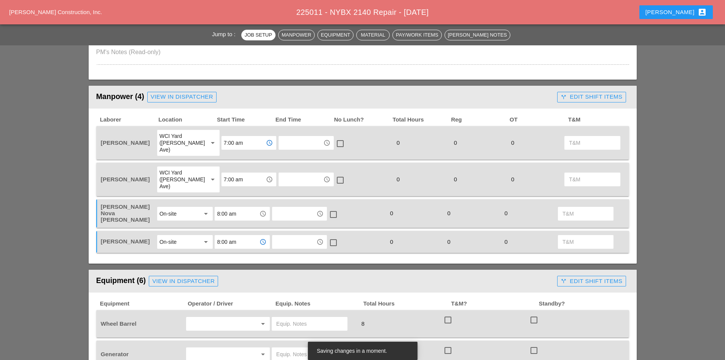
click at [237, 144] on input "7:00 am" at bounding box center [244, 143] width 40 height 12
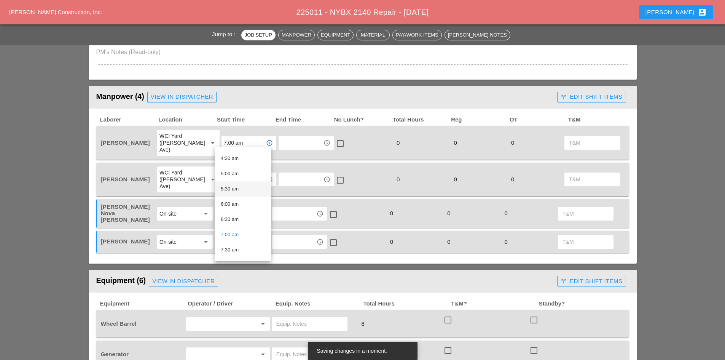
scroll to position [152, 0]
click at [236, 203] on div "6:30 am" at bounding box center [243, 201] width 44 height 9
type input "6:30 am"
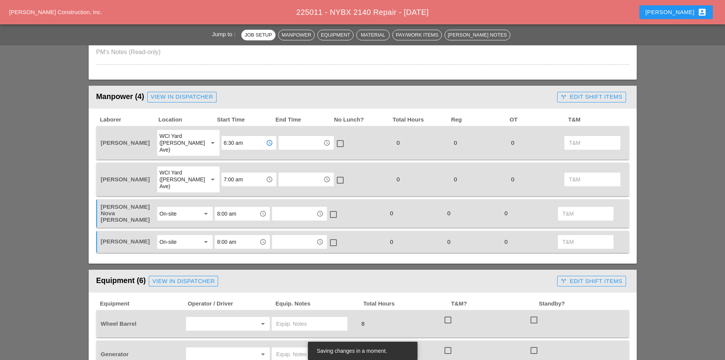
click at [236, 173] on input "7:00 am" at bounding box center [244, 179] width 40 height 12
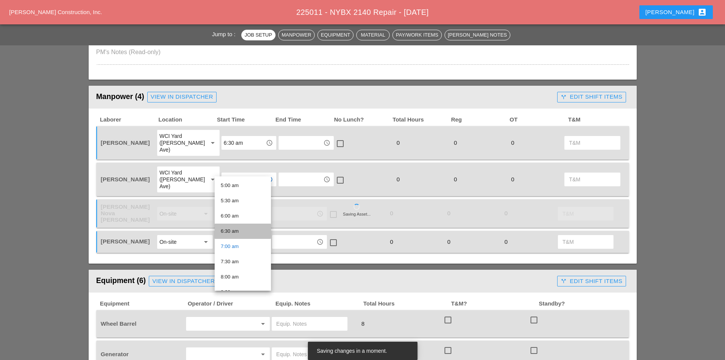
click at [241, 234] on div "6:30 am" at bounding box center [243, 231] width 44 height 9
type input "6:30 am"
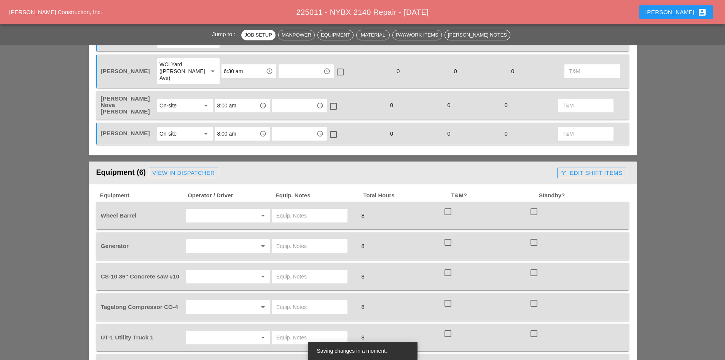
scroll to position [495, 0]
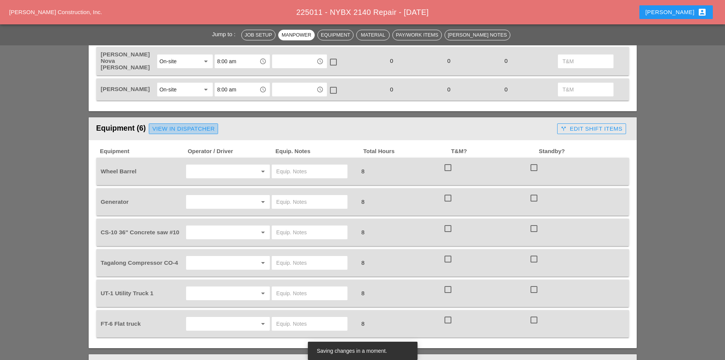
click at [174, 125] on div "View in Dispatcher" at bounding box center [183, 129] width 62 height 9
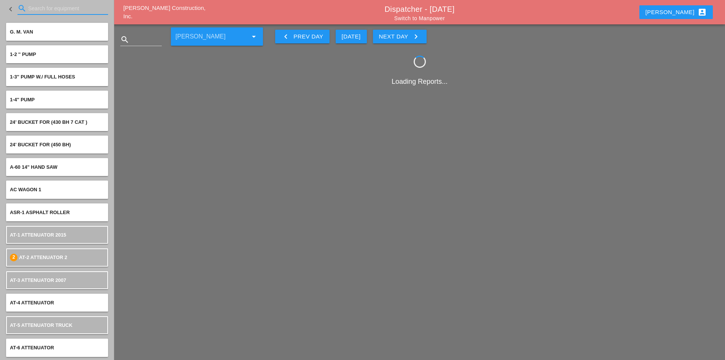
click at [32, 6] on input "Search for equipment" at bounding box center [62, 8] width 69 height 12
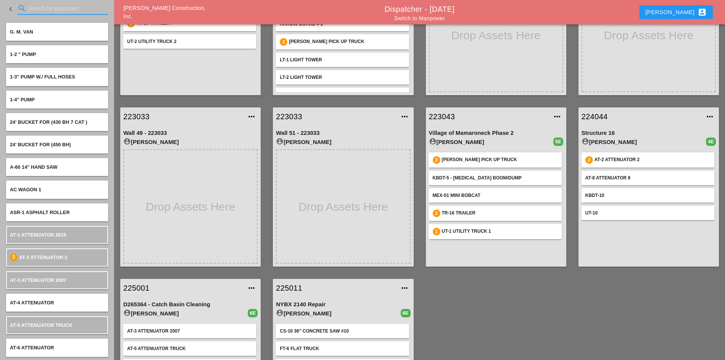
scroll to position [198, 0]
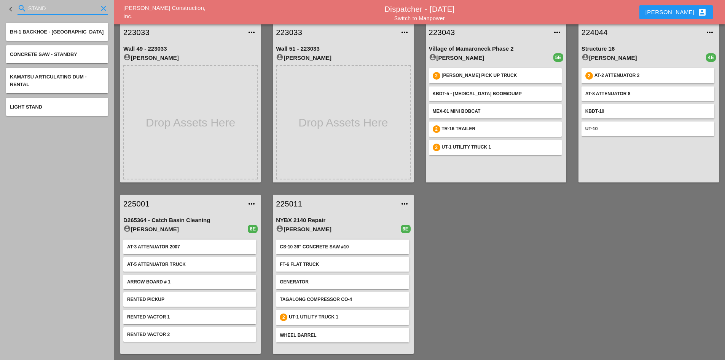
type input "STAND"
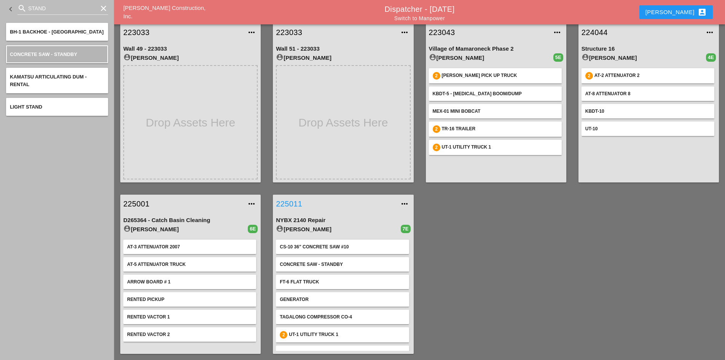
click at [300, 204] on link "225011" at bounding box center [335, 203] width 119 height 11
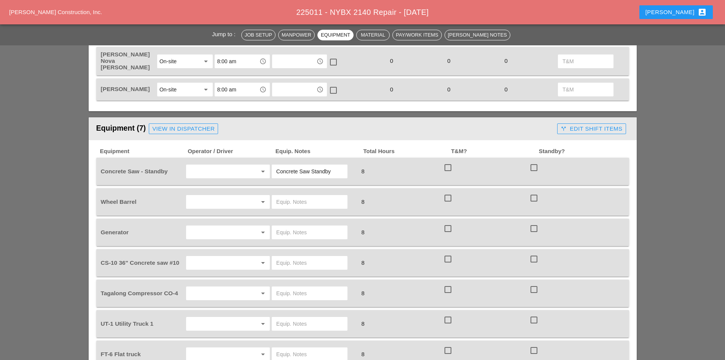
scroll to position [533, 0]
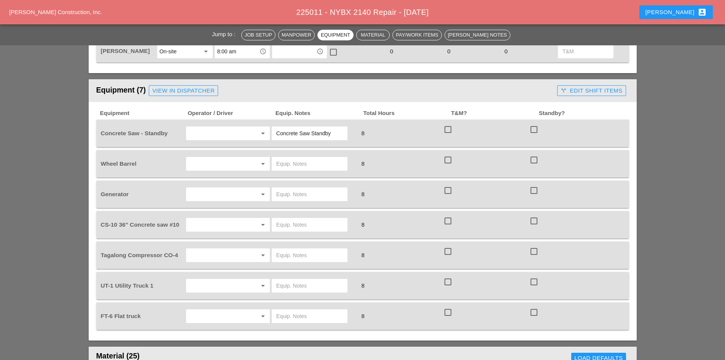
click at [242, 127] on input "text" at bounding box center [218, 133] width 58 height 12
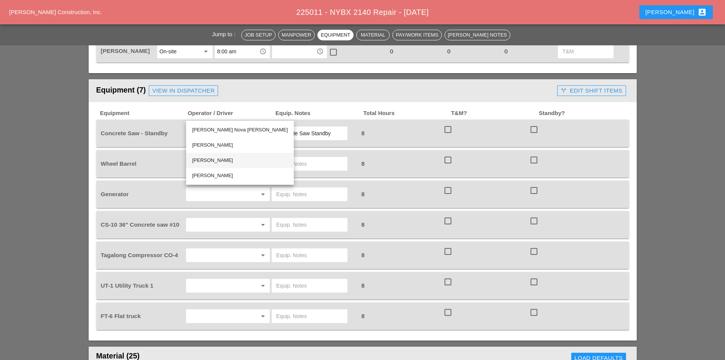
click at [213, 163] on div "Yancy Matos" at bounding box center [240, 160] width 96 height 9
type input "Yancy Matos"
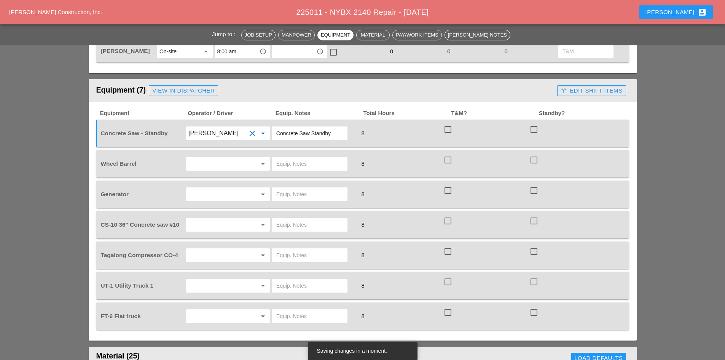
drag, startPoint x: 335, startPoint y: 113, endPoint x: 255, endPoint y: 109, distance: 79.7
click at [255, 123] on div "Concrete Saw - Standby Yancy Matos clear arrow_drop_down Concrete Saw Standby 8…" at bounding box center [357, 133] width 516 height 21
type input "FULL SETUP"
click at [234, 158] on input "text" at bounding box center [218, 164] width 58 height 12
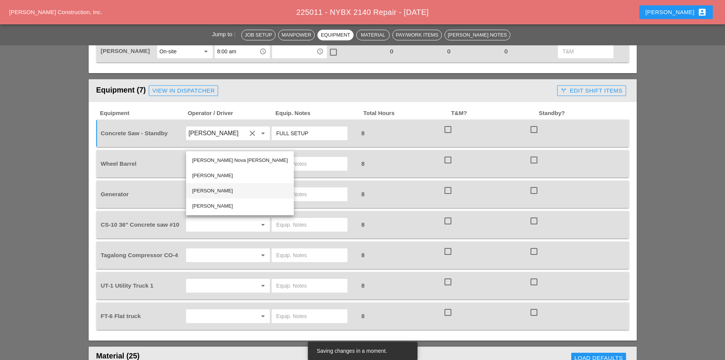
click at [214, 190] on div "Yancy Matos" at bounding box center [240, 190] width 96 height 9
type input "Yancy Matos"
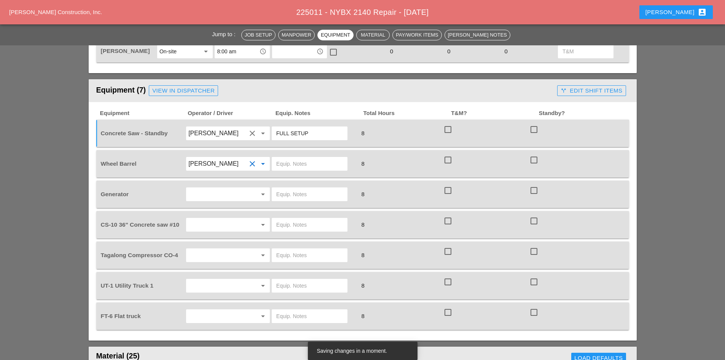
click at [294, 158] on input "text" at bounding box center [309, 164] width 67 height 12
type input "ON TRUCK"
click at [228, 185] on div "Generator arrow_drop_down 8 check_box_outline_blank check_box_outline_blank" at bounding box center [362, 194] width 533 height 27
click at [224, 188] on input "text" at bounding box center [218, 194] width 58 height 12
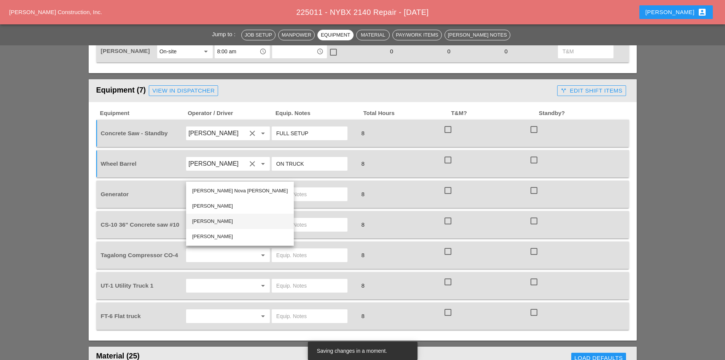
click at [222, 222] on div "Yancy Matos" at bounding box center [240, 221] width 96 height 9
type input "Yancy Matos"
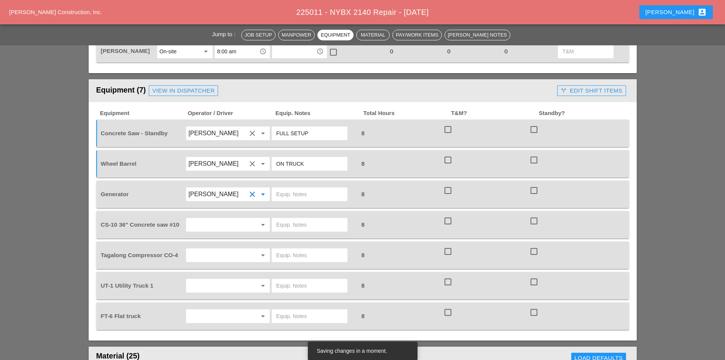
click at [281, 188] on input "text" at bounding box center [309, 194] width 67 height 12
type input "ON TRUCK"
click at [208, 219] on input "text" at bounding box center [218, 225] width 58 height 12
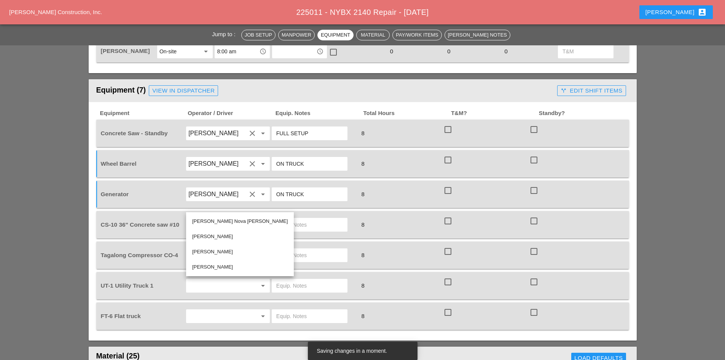
click at [222, 251] on div "Yancy Matos" at bounding box center [240, 251] width 96 height 9
type input "Yancy Matos"
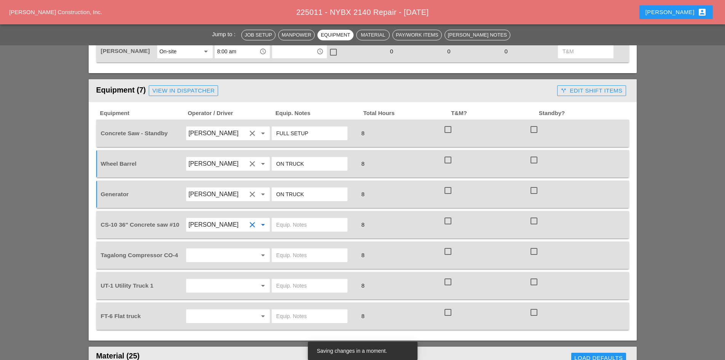
click at [292, 219] on input "text" at bounding box center [309, 225] width 67 height 12
type input "FULL SETUP"
click at [230, 249] on input "text" at bounding box center [218, 255] width 58 height 12
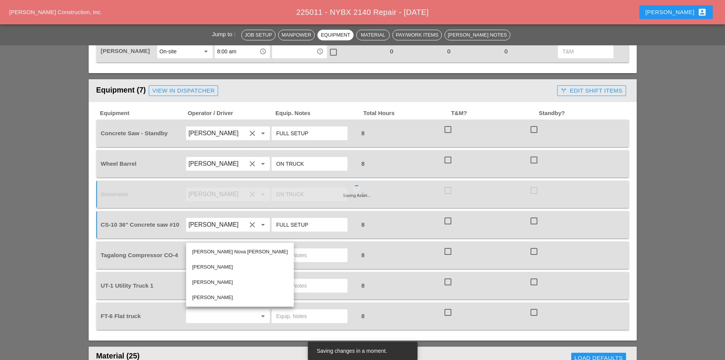
drag, startPoint x: 226, startPoint y: 270, endPoint x: 230, endPoint y: 265, distance: 6.5
click at [227, 269] on div "Rudolph Bell" at bounding box center [240, 266] width 96 height 9
type input "Rudolph Bell"
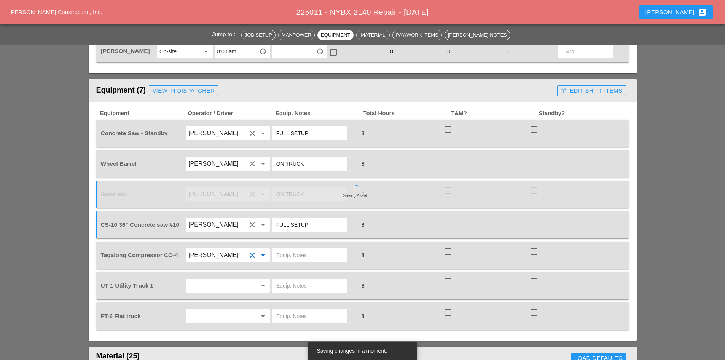
click at [298, 249] on input "text" at bounding box center [309, 255] width 67 height 12
type input "START"
click at [238, 280] on input "text" at bounding box center [218, 286] width 58 height 12
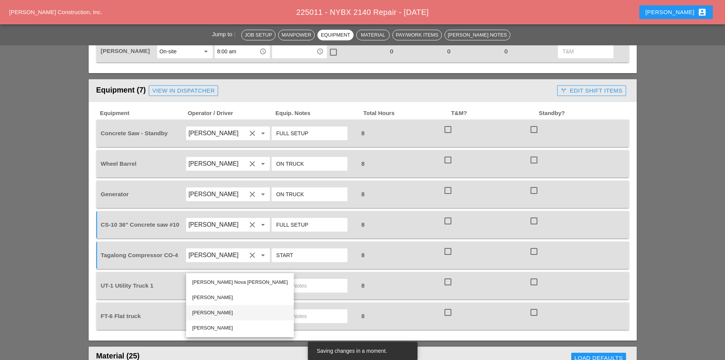
drag, startPoint x: 222, startPoint y: 310, endPoint x: 287, endPoint y: 270, distance: 76.0
click at [223, 310] on div "Yancy Matos" at bounding box center [240, 312] width 96 height 9
type input "Yancy Matos"
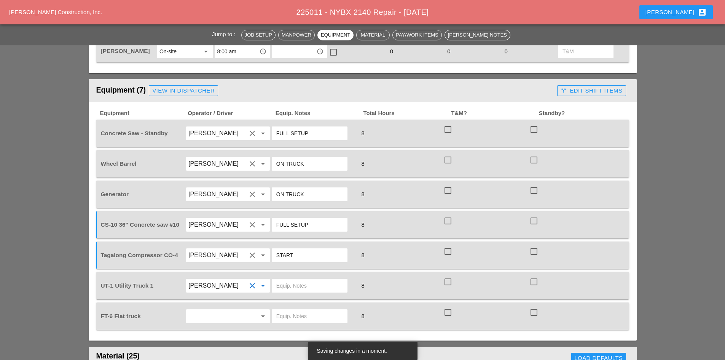
click at [305, 275] on div at bounding box center [314, 285] width 86 height 21
click at [302, 280] on input "text" at bounding box center [309, 286] width 67 height 12
type input "W/ CONCRETE SAW"
click at [234, 309] on div "arrow_drop_down" at bounding box center [228, 316] width 84 height 14
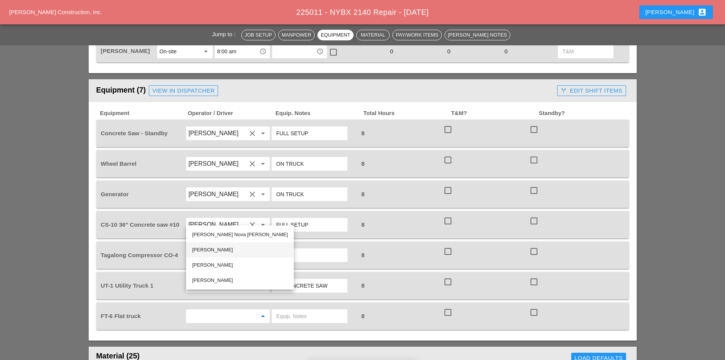
click at [217, 251] on div "Rudolph Bell" at bounding box center [240, 249] width 96 height 9
type input "Rudolph Bell"
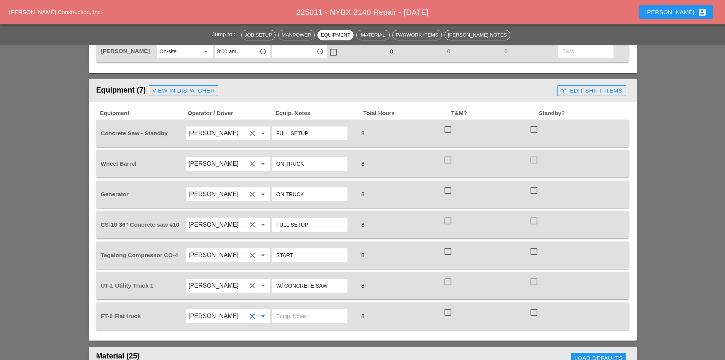
click at [281, 305] on div at bounding box center [314, 315] width 86 height 21
click at [288, 310] on input "text" at bounding box center [309, 316] width 67 height 12
type input "W/ MATERIALS"
click at [161, 86] on div "View in Dispatcher" at bounding box center [183, 90] width 62 height 9
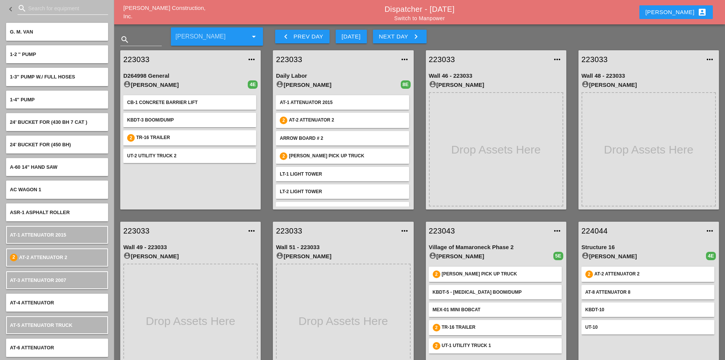
click at [67, 9] on input "Search for equipment" at bounding box center [62, 8] width 69 height 12
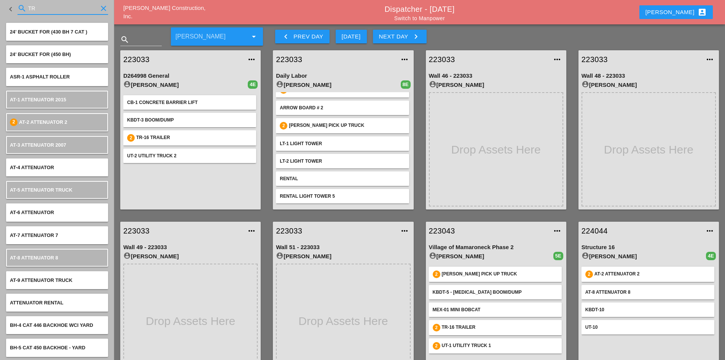
scroll to position [198, 0]
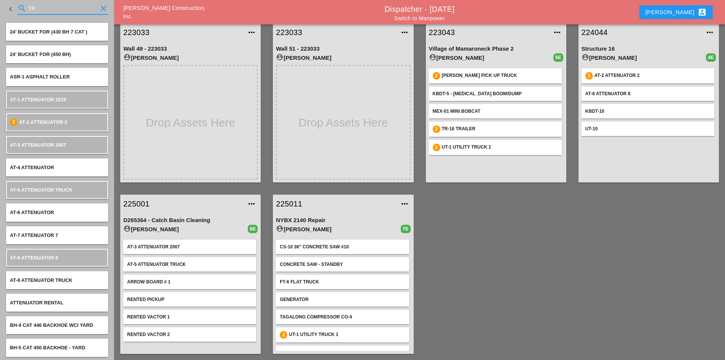
type input "T"
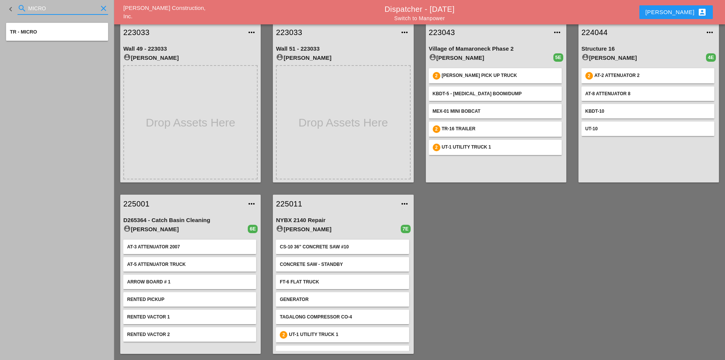
type input "MICRO"
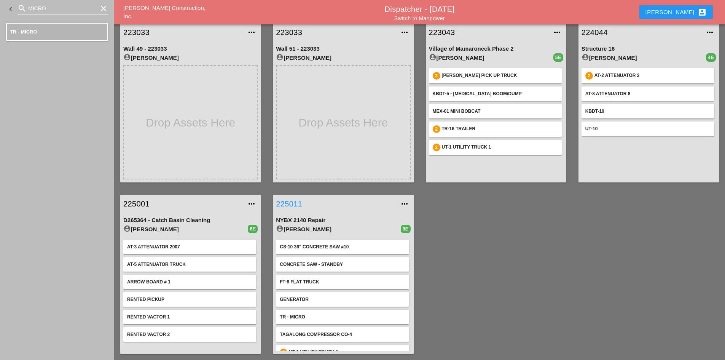
click at [291, 208] on link "225011" at bounding box center [335, 203] width 119 height 11
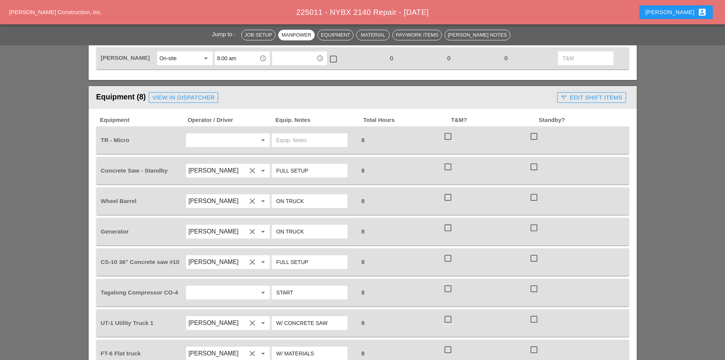
scroll to position [533, 0]
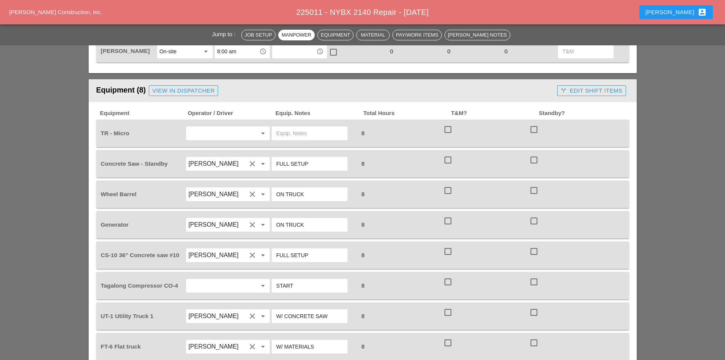
click at [215, 127] on input "text" at bounding box center [218, 133] width 58 height 12
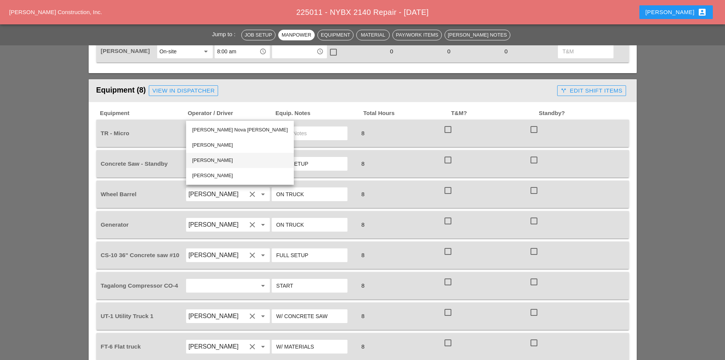
click at [225, 157] on div "Yancy Matos" at bounding box center [240, 160] width 96 height 9
type input "Yancy Matos"
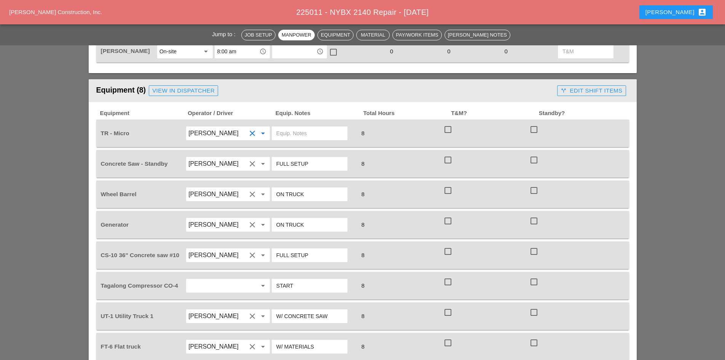
click at [300, 127] on input "text" at bounding box center [309, 133] width 67 height 12
type input "W/ FT"
click at [220, 127] on input "Yancy Matos" at bounding box center [218, 133] width 58 height 12
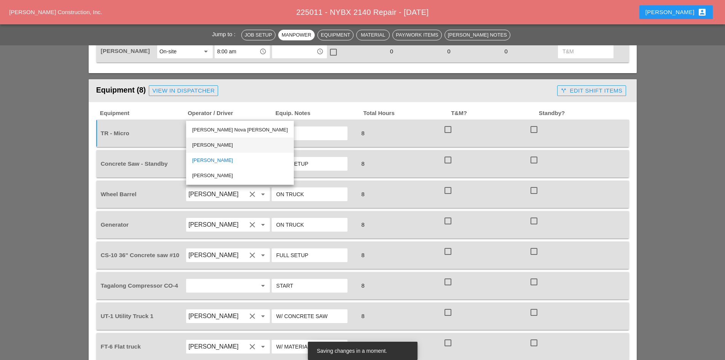
click at [211, 145] on div "Rudolph Bell" at bounding box center [240, 145] width 96 height 9
type input "Rudolph Bell"
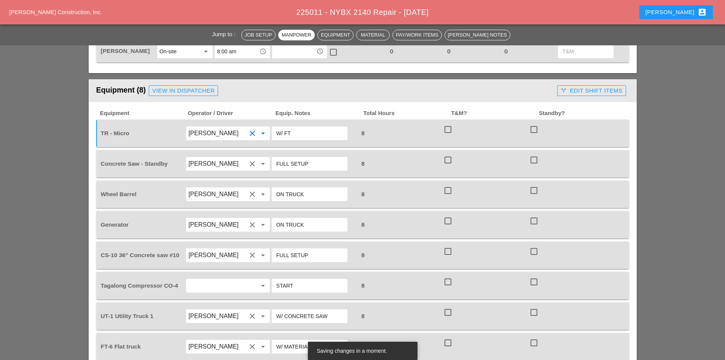
click at [227, 280] on input "text" at bounding box center [218, 286] width 58 height 12
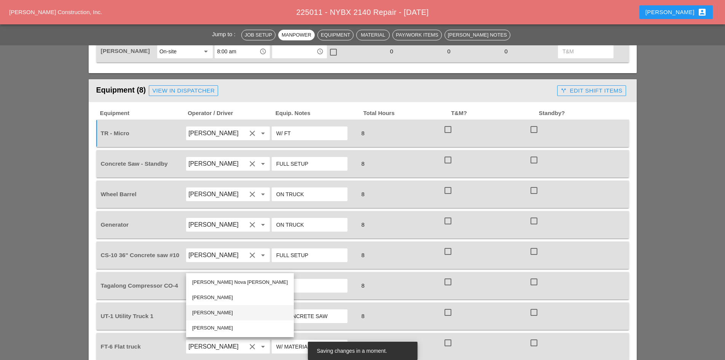
click at [220, 313] on div "Yancy Matos" at bounding box center [240, 312] width 96 height 9
type input "Yancy Matos"
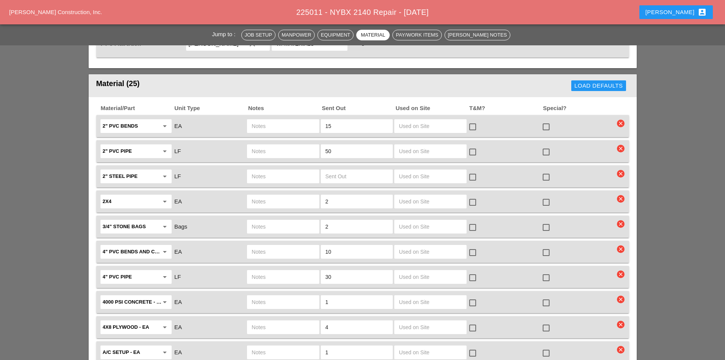
scroll to position [838, 0]
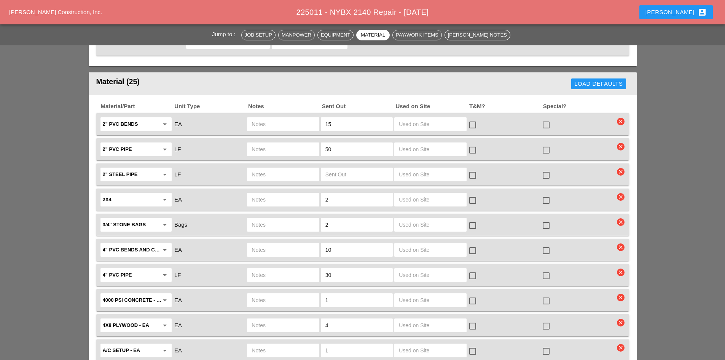
click at [543, 219] on div at bounding box center [546, 225] width 13 height 13
checkbox input "true"
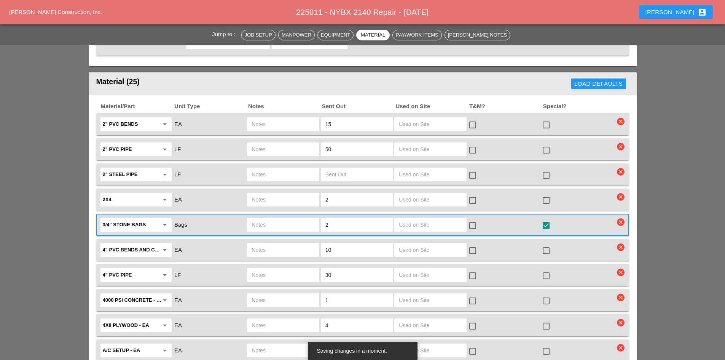
click at [546, 244] on div at bounding box center [546, 250] width 13 height 13
checkbox input "true"
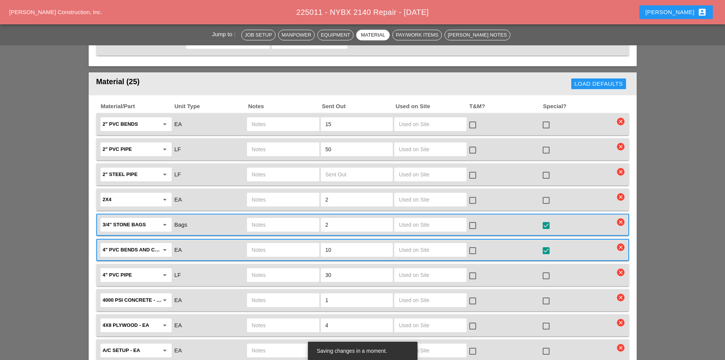
scroll to position [876, 0]
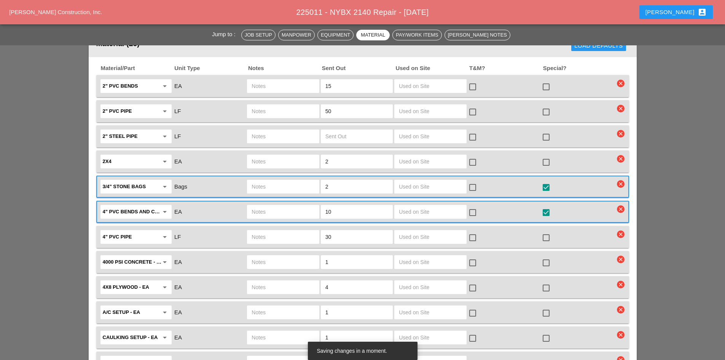
click at [545, 256] on div at bounding box center [546, 262] width 13 height 13
checkbox input "true"
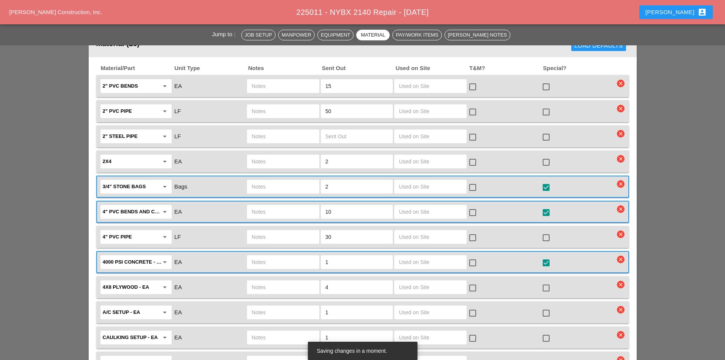
click at [278, 256] on input "text" at bounding box center [283, 262] width 63 height 12
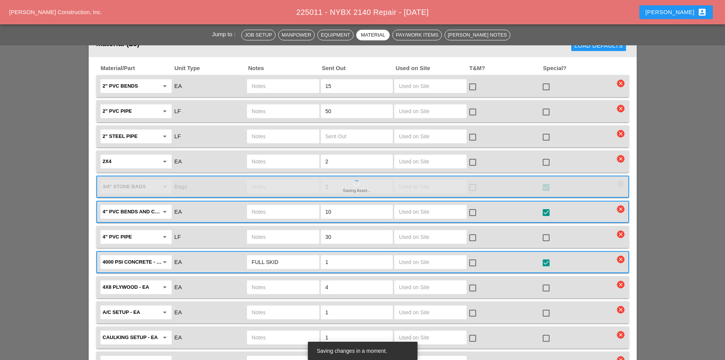
type input "FULL SKID"
click at [545, 281] on div at bounding box center [546, 287] width 13 height 13
checkbox input "true"
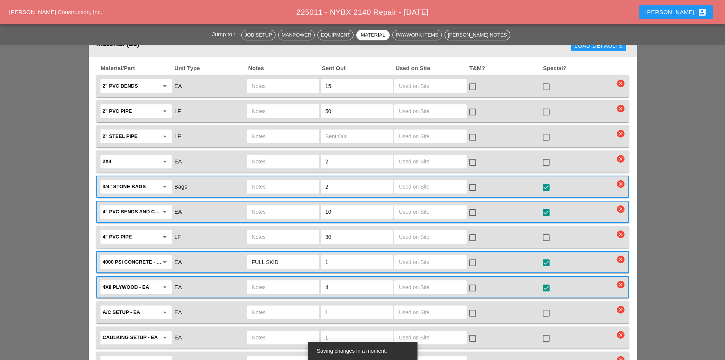
click at [290, 306] on input "text" at bounding box center [283, 312] width 63 height 12
type input "FULL SETUP"
click at [545, 307] on div at bounding box center [546, 313] width 13 height 13
checkbox input "true"
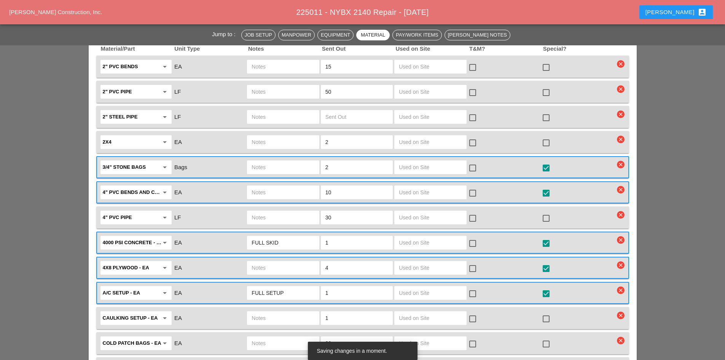
scroll to position [914, 0]
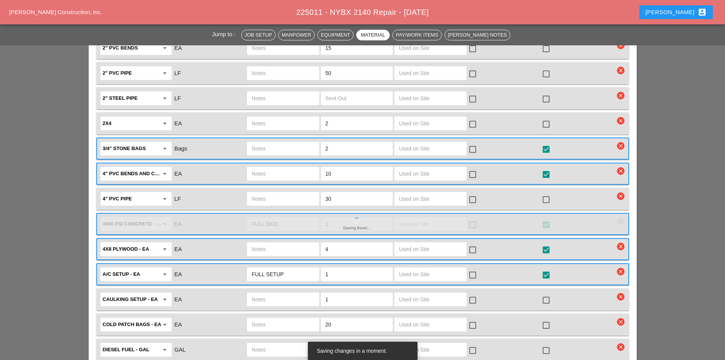
click at [547, 319] on div at bounding box center [546, 325] width 13 height 13
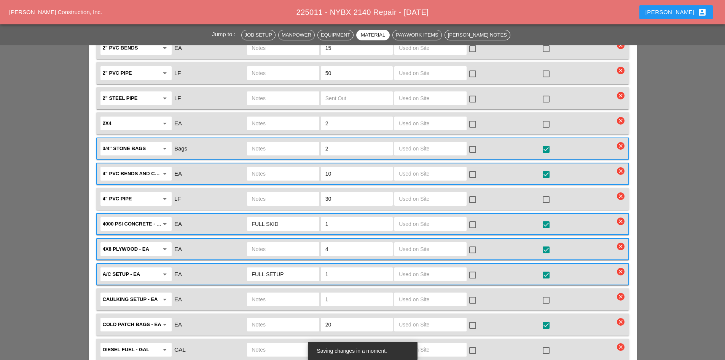
checkbox input "true"
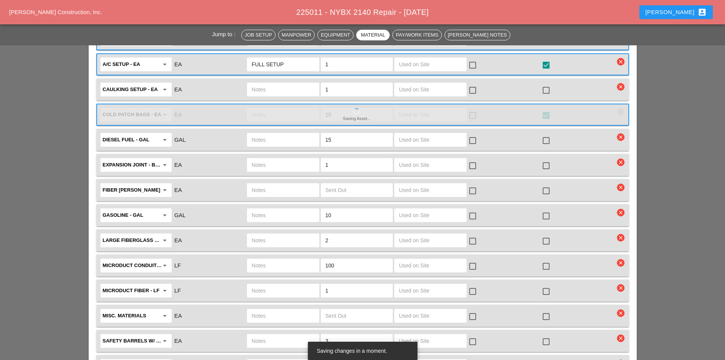
scroll to position [1142, 0]
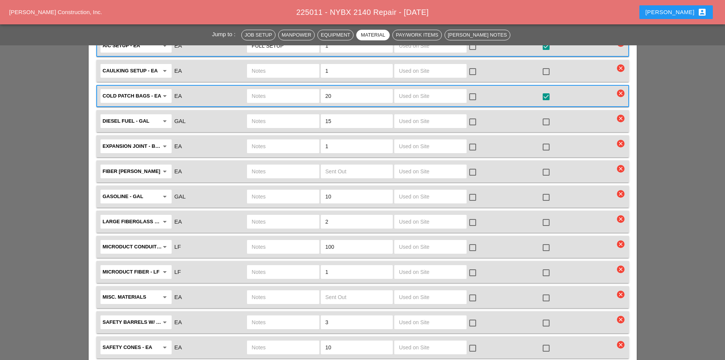
click at [307, 241] on input "text" at bounding box center [283, 247] width 63 height 12
type input "7 TUBE MICRO REEL"
drag, startPoint x: 353, startPoint y: 228, endPoint x: 275, endPoint y: 226, distance: 77.3
click at [275, 239] on div "Microduct conduit - LF arrow_drop_down LF 7 TUBE MICRO REEL 100 check_box_outli…" at bounding box center [357, 247] width 516 height 16
type input "1"
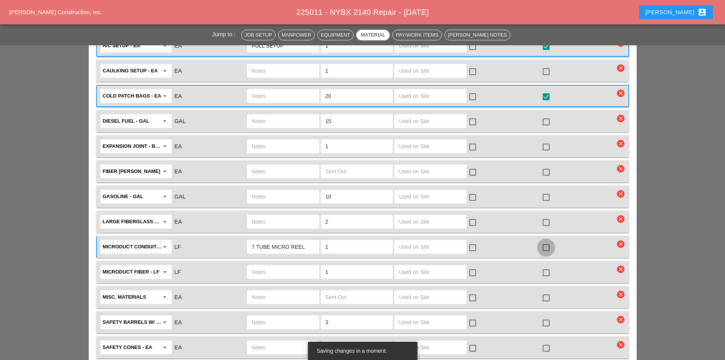
click at [547, 241] on div at bounding box center [546, 247] width 13 height 13
checkbox input "true"
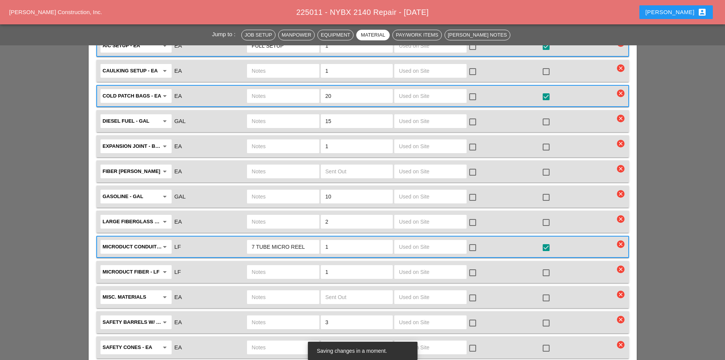
click at [164, 292] on icon "arrow_drop_down" at bounding box center [164, 296] width 9 height 9
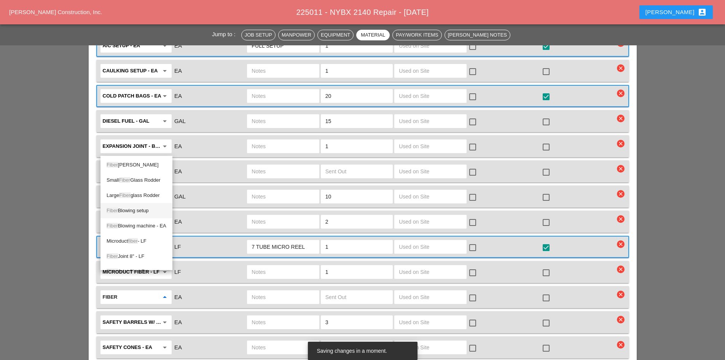
scroll to position [26, 0]
click at [144, 216] on div "Microduct fiber - LF" at bounding box center [137, 215] width 60 height 9
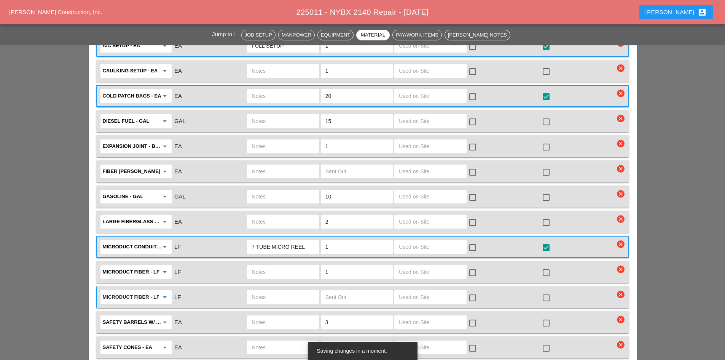
type input "Microduct fiber - LF"
click at [298, 266] on input "text" at bounding box center [283, 272] width 63 height 12
type input "48 CT FIBER REEL"
click at [546, 266] on div at bounding box center [546, 272] width 13 height 13
checkbox input "true"
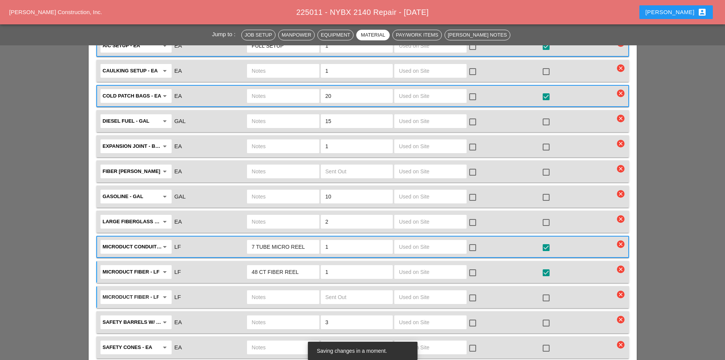
click at [262, 291] on input "text" at bounding box center [283, 297] width 63 height 12
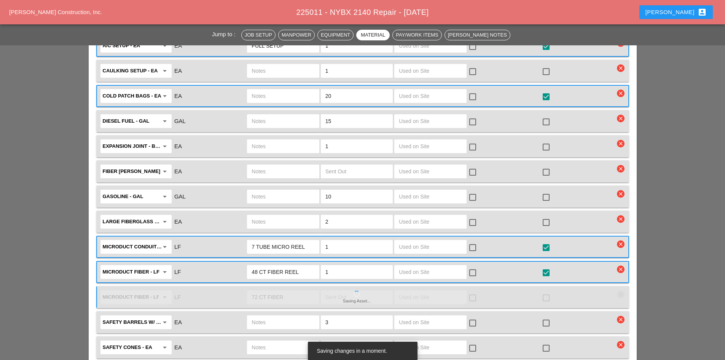
type input "72 CT FIBER R"
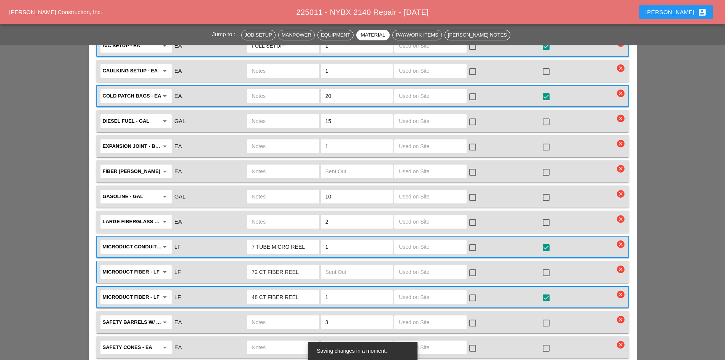
click at [315, 265] on div "72 CT FIBER REEL" at bounding box center [283, 272] width 72 height 14
type input "72 CT FIBER REEL"
click at [332, 266] on input "text" at bounding box center [357, 272] width 63 height 12
type input "1"
click at [545, 266] on div at bounding box center [546, 272] width 13 height 13
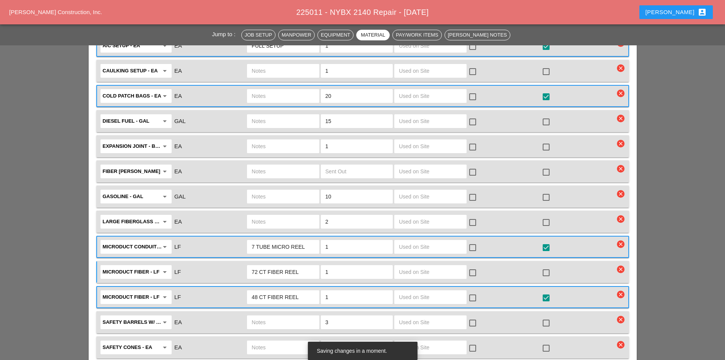
checkbox input "true"
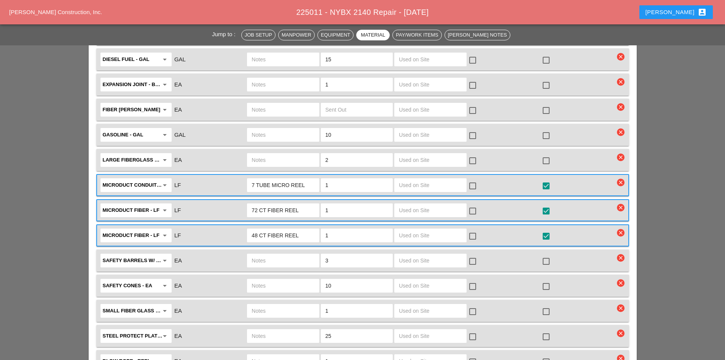
scroll to position [1295, 0]
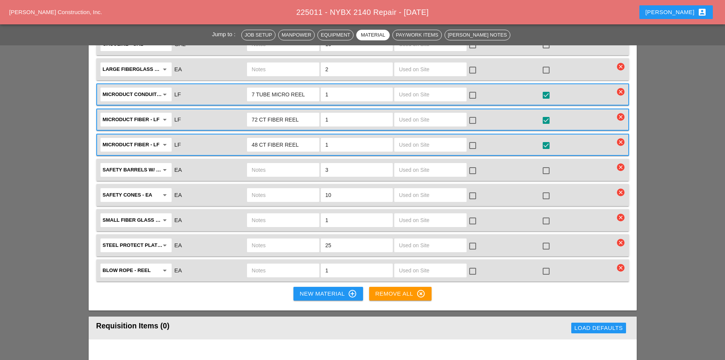
click at [319, 289] on div "New Material control_point" at bounding box center [328, 293] width 57 height 9
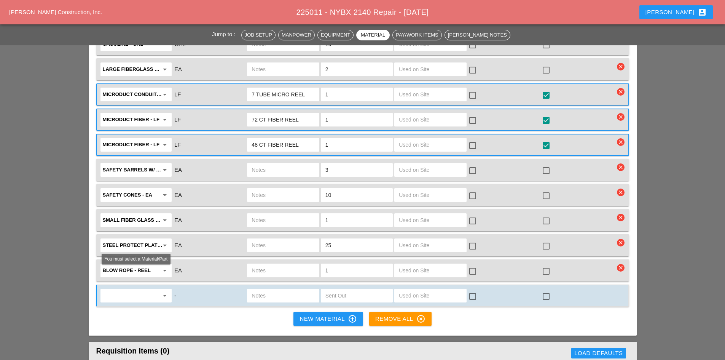
click at [159, 291] on div "arrow_drop_down" at bounding box center [164, 295] width 11 height 9
click at [141, 294] on div "Coyote splice enclosure - EA" at bounding box center [137, 291] width 61 height 9
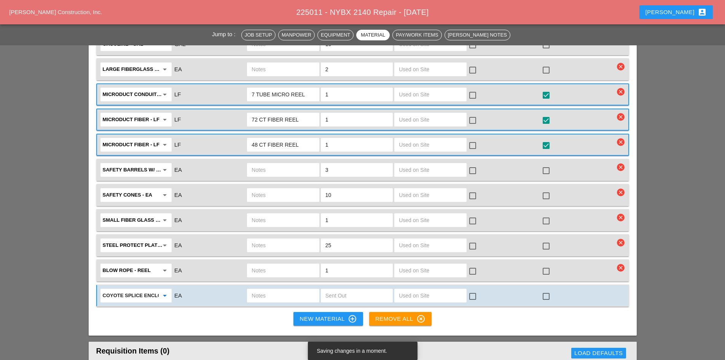
type input "Coyote splice enclosure - EA"
click at [298, 289] on input "text" at bounding box center [283, 295] width 63 height 12
click at [361, 289] on input "text" at bounding box center [357, 295] width 63 height 12
type input "1"
click at [292, 289] on input "text" at bounding box center [283, 295] width 63 height 12
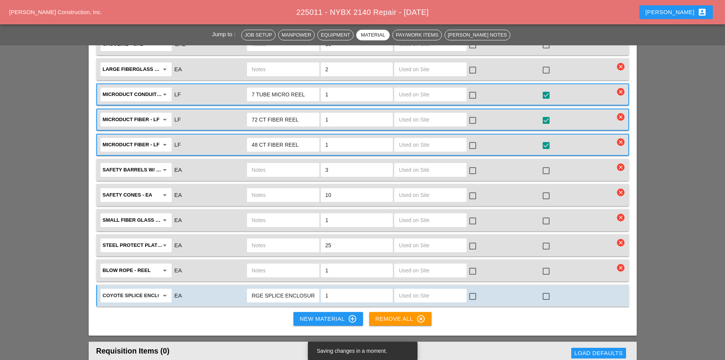
scroll to position [0, 10]
type input "LARGE SPLICE ENCLOSURE"
click at [544, 290] on div at bounding box center [546, 296] width 13 height 13
checkbox input "true"
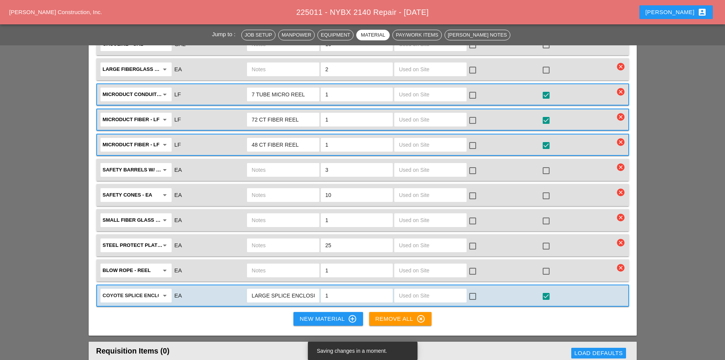
click at [334, 314] on div "New Material control_point" at bounding box center [328, 318] width 57 height 9
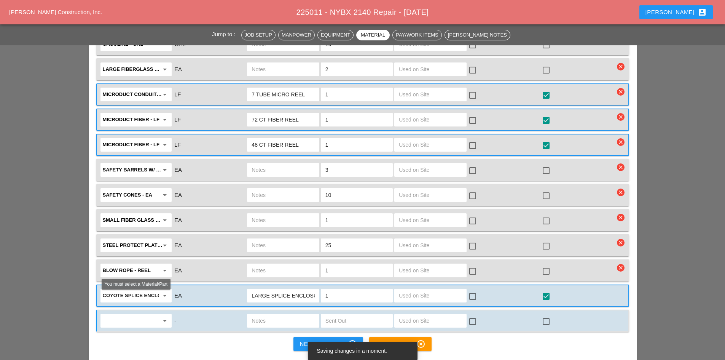
click at [147, 315] on input "text" at bounding box center [131, 321] width 56 height 12
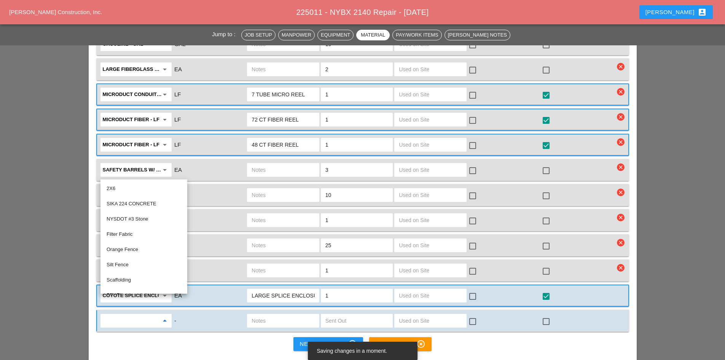
type input "H"
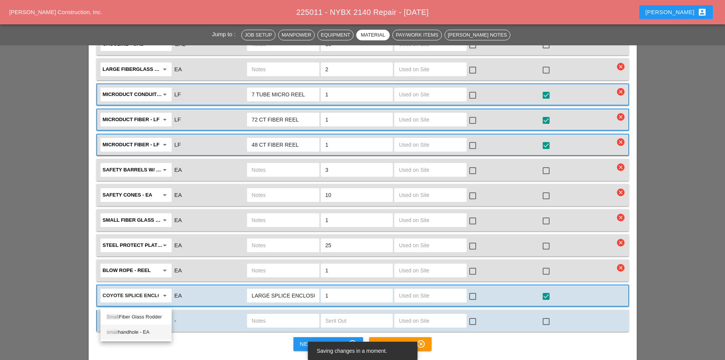
click at [135, 331] on div "small handhole - EA" at bounding box center [136, 332] width 59 height 9
type input "small handhole - EA"
click at [295, 315] on input "text" at bounding box center [283, 321] width 63 height 12
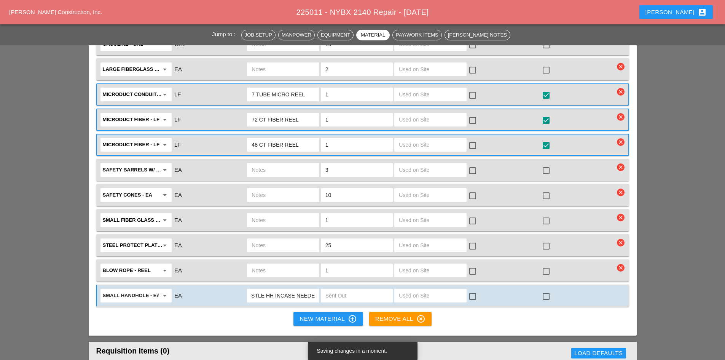
scroll to position [0, 50]
type input "SMALL CROWN CSTLE HH INCASE NEEDED"
click at [342, 289] on input "text" at bounding box center [357, 295] width 63 height 12
type input "1"
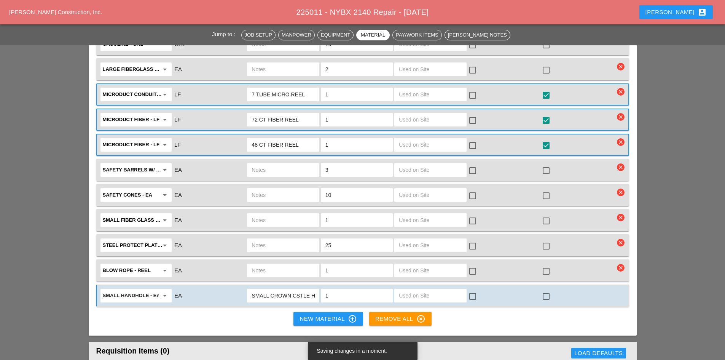
click at [545, 290] on div at bounding box center [546, 296] width 13 height 13
checkbox input "true"
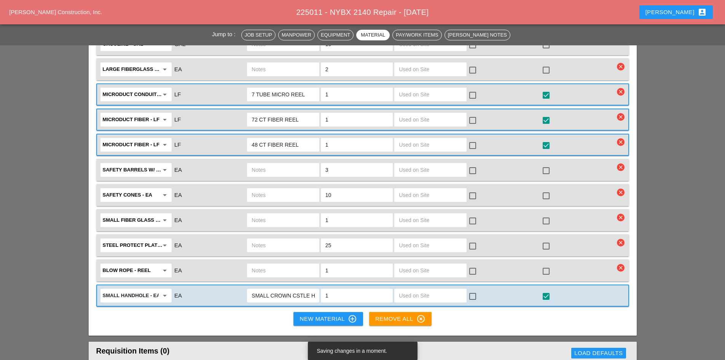
click at [296, 289] on input "SMALL CROWN CSTLE HH INCASE NEEDED" at bounding box center [283, 295] width 63 height 12
type input "SMALL CROWN CASTLE HH INCASE NEEDED"
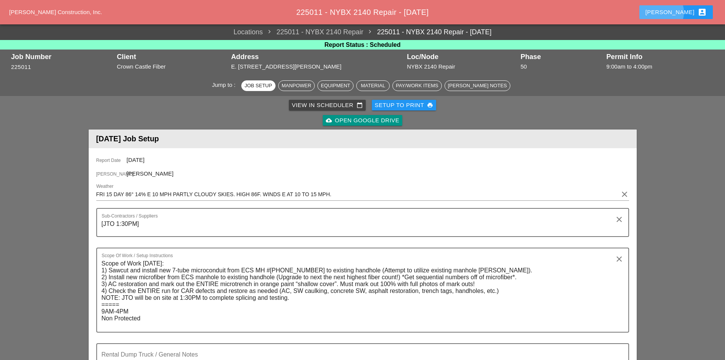
click at [683, 7] on button "[PERSON_NAME] account_box" at bounding box center [676, 12] width 73 height 14
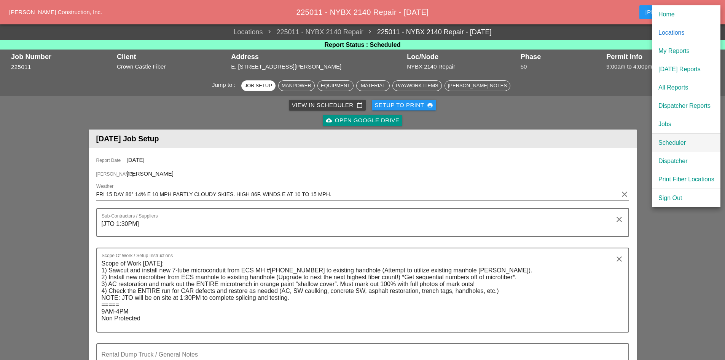
click at [679, 138] on div "Scheduler" at bounding box center [687, 142] width 56 height 9
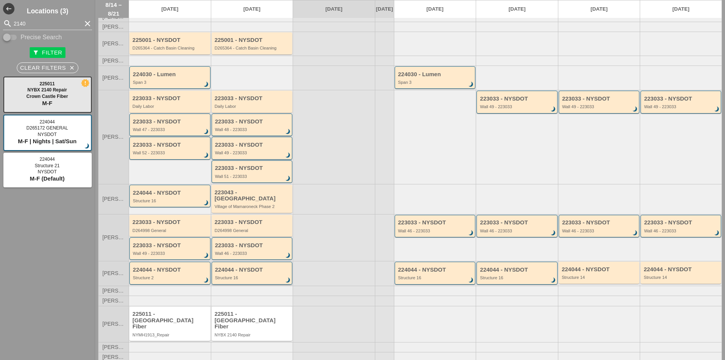
scroll to position [41, 0]
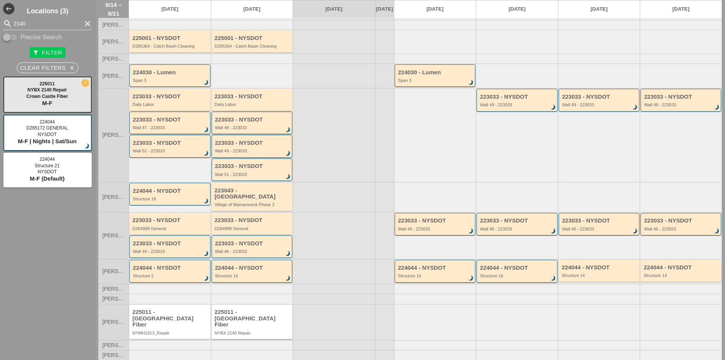
click at [272, 310] on div "225011 - [GEOGRAPHIC_DATA] Fiber" at bounding box center [253, 318] width 76 height 19
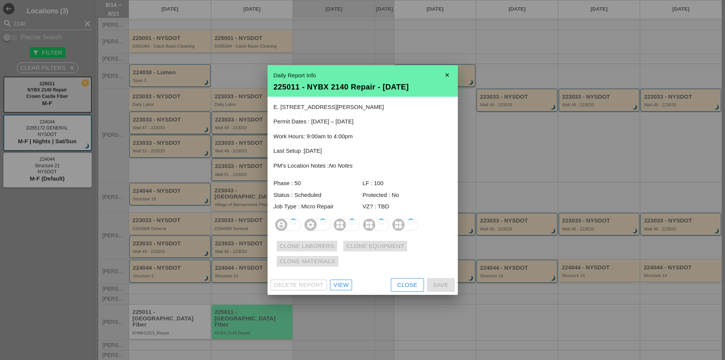
click at [339, 289] on link "View" at bounding box center [341, 285] width 22 height 11
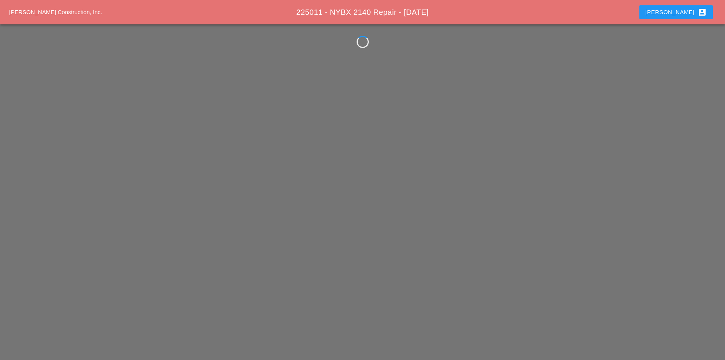
click at [339, 301] on div "Westmoreland Construction, Inc. 225011 - NYBX 2140 Repair - 08/15/2025 Robbie a…" at bounding box center [362, 180] width 725 height 360
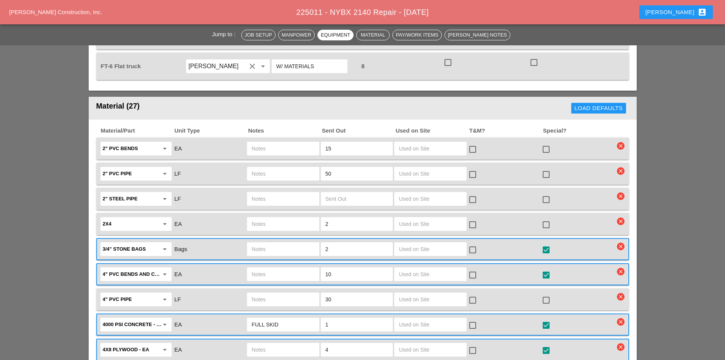
scroll to position [838, 0]
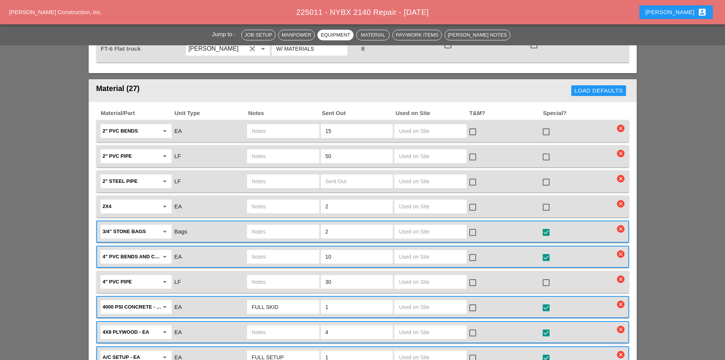
click at [550, 226] on div at bounding box center [546, 232] width 13 height 13
checkbox input "false"
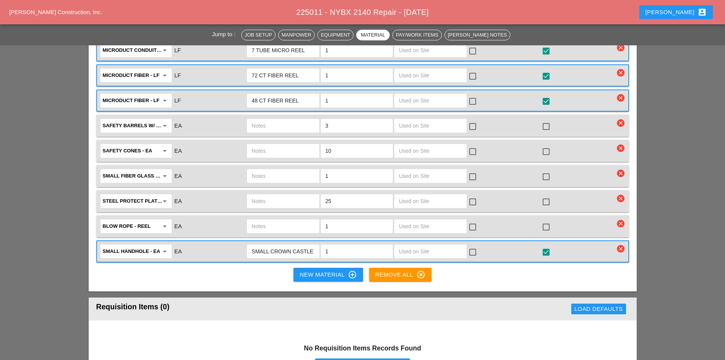
scroll to position [0, 53]
drag, startPoint x: 252, startPoint y: 230, endPoint x: 373, endPoint y: 233, distance: 120.7
click at [373, 243] on div "small handhole - EA arrow_drop_down EA SMALL CROWN CASTLE HH INCASE NEEDED 1 ch…" at bounding box center [357, 251] width 516 height 16
click at [362, 245] on input "1" at bounding box center [357, 251] width 63 height 12
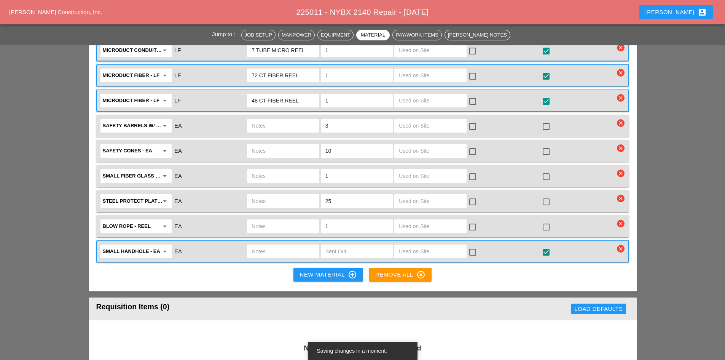
click at [548, 246] on div at bounding box center [546, 252] width 13 height 13
checkbox input "false"
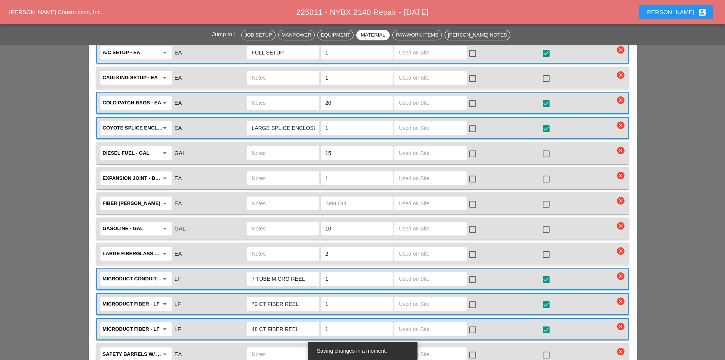
scroll to position [1104, 0]
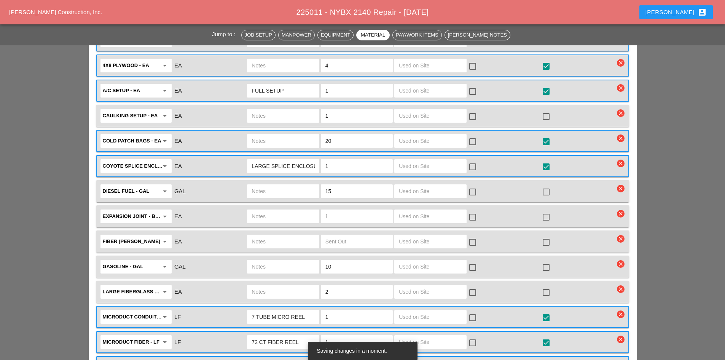
type input "0"
click at [701, 11] on icon "account_box" at bounding box center [702, 12] width 9 height 9
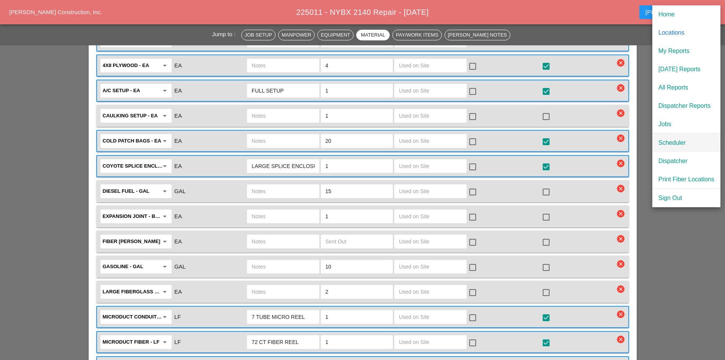
click at [674, 144] on div "Scheduler" at bounding box center [687, 142] width 56 height 9
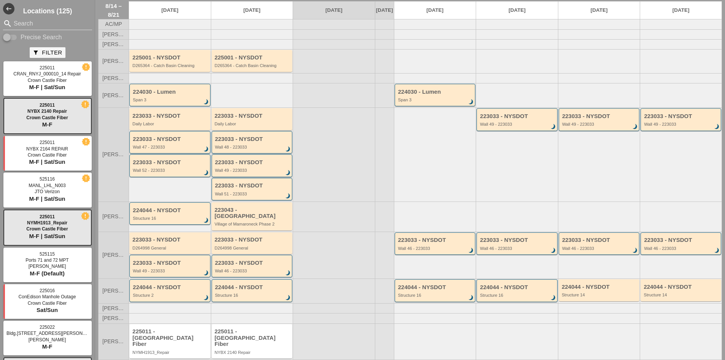
scroll to position [41, 0]
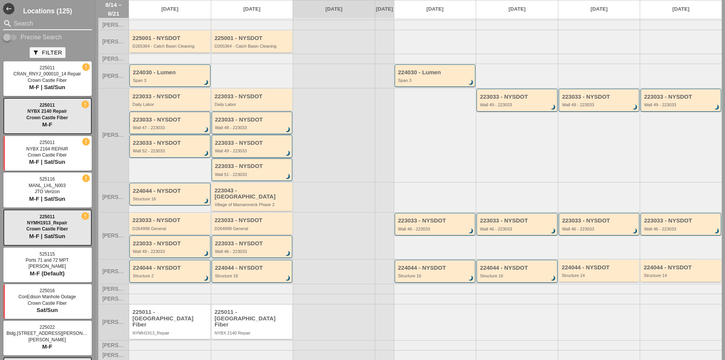
click at [22, 21] on input "Search" at bounding box center [48, 24] width 68 height 12
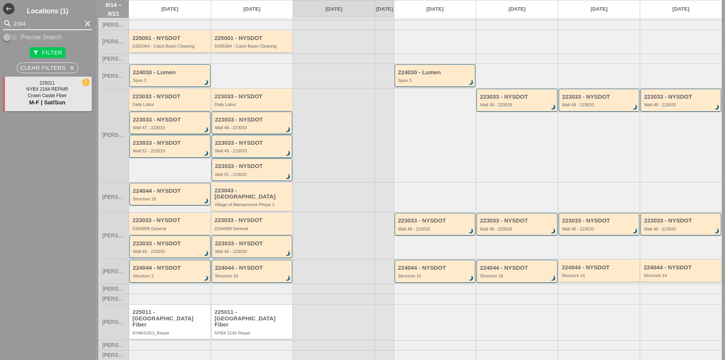
type input "2164"
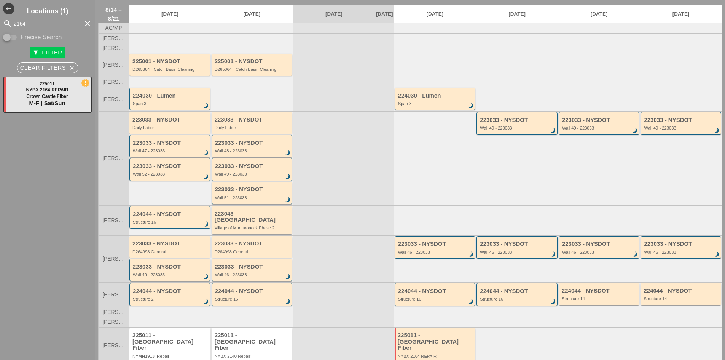
scroll to position [0, 0]
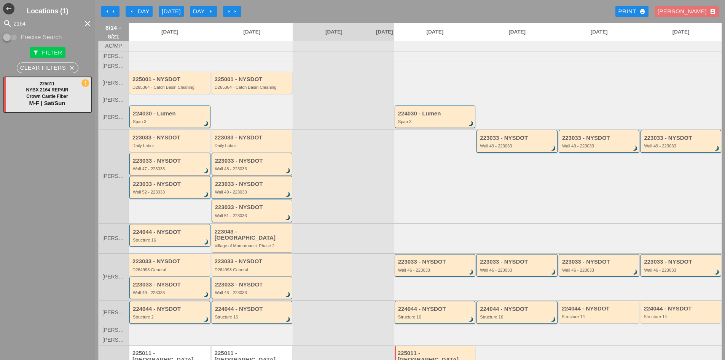
drag, startPoint x: 78, startPoint y: 27, endPoint x: 52, endPoint y: 22, distance: 27.1
click at [83, 27] on icon "clear" at bounding box center [87, 23] width 9 height 9
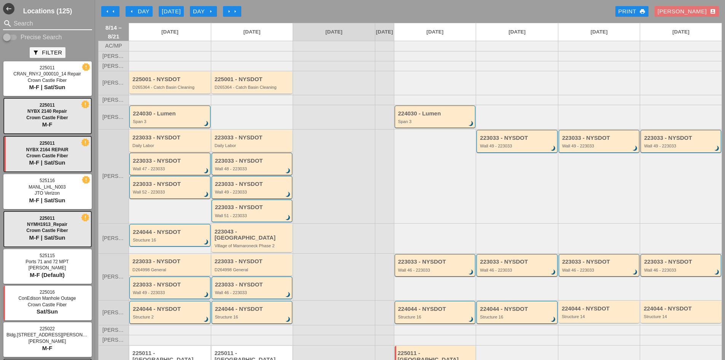
click at [48, 22] on input "Search" at bounding box center [48, 24] width 68 height 12
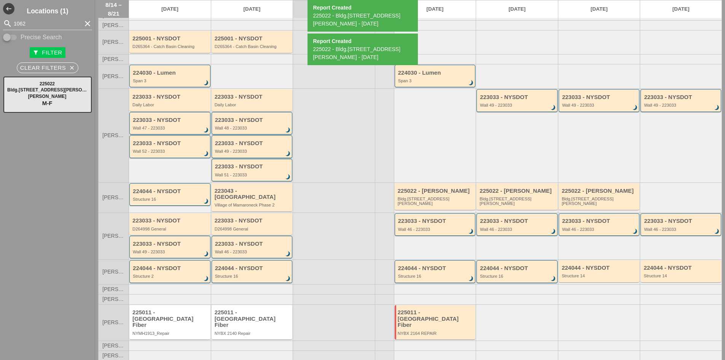
scroll to position [41, 0]
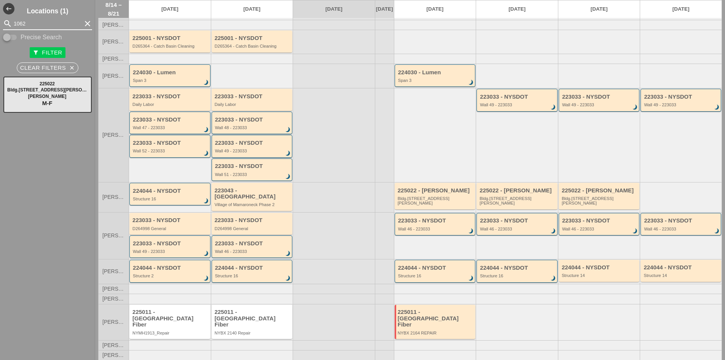
drag, startPoint x: 51, startPoint y: 21, endPoint x: -25, endPoint y: 28, distance: 76.2
click at [0, 28] on html "Home Locations My Reports Today's Reports All Reports Dispatcher Reports Jobs S…" at bounding box center [362, 210] width 725 height 420
type input "rnyj"
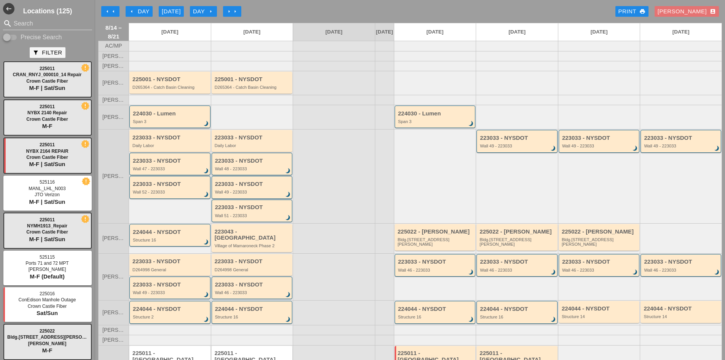
click at [176, 116] on div "224030 - Lumen" at bounding box center [170, 113] width 75 height 6
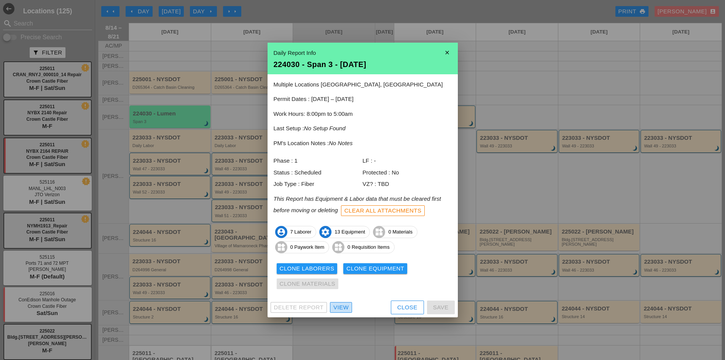
click at [348, 307] on div "View" at bounding box center [341, 307] width 15 height 9
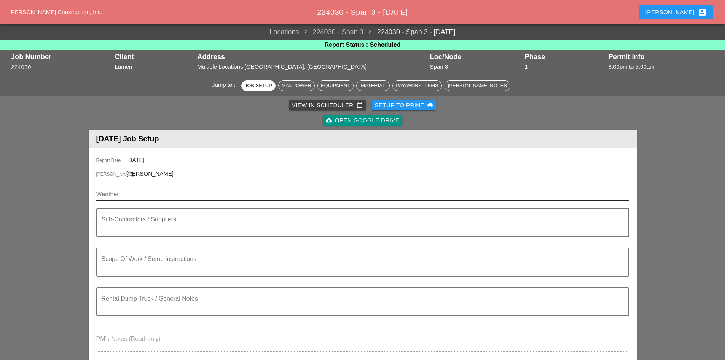
click at [133, 194] on input "Weather" at bounding box center [357, 194] width 522 height 12
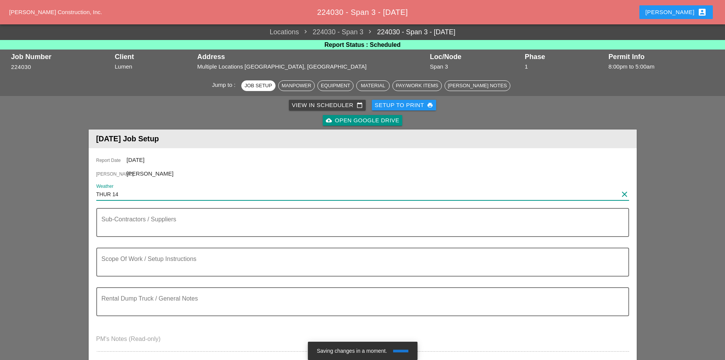
paste input "Night 67° 24% NNE 10 mph Some clouds this evening will give way to mainly clear…"
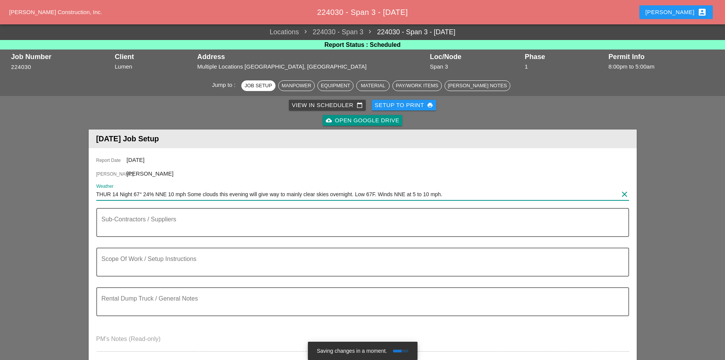
drag, startPoint x: 454, startPoint y: 197, endPoint x: 69, endPoint y: 182, distance: 385.3
paste input "IGHT 67° 24% NNE 10 MPH SOME CLOUDS THIS EVENING WILL GIVE WAY TO MAINLY CLEAR …"
type input "THUR 14 NIGHT 67° 24% NNE 10 MPH SOME CLOUDS THIS EVENING WILL GIVE WAY TO MAIN…"
click at [688, 12] on div "[PERSON_NAME] account_box" at bounding box center [676, 12] width 61 height 9
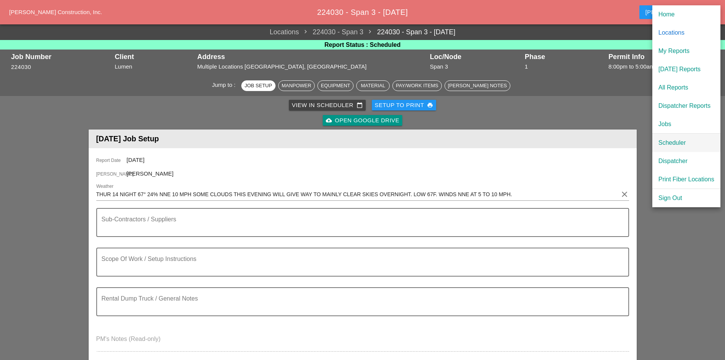
click at [680, 144] on div "Scheduler" at bounding box center [687, 142] width 56 height 9
